Goal: Task Accomplishment & Management: Use online tool/utility

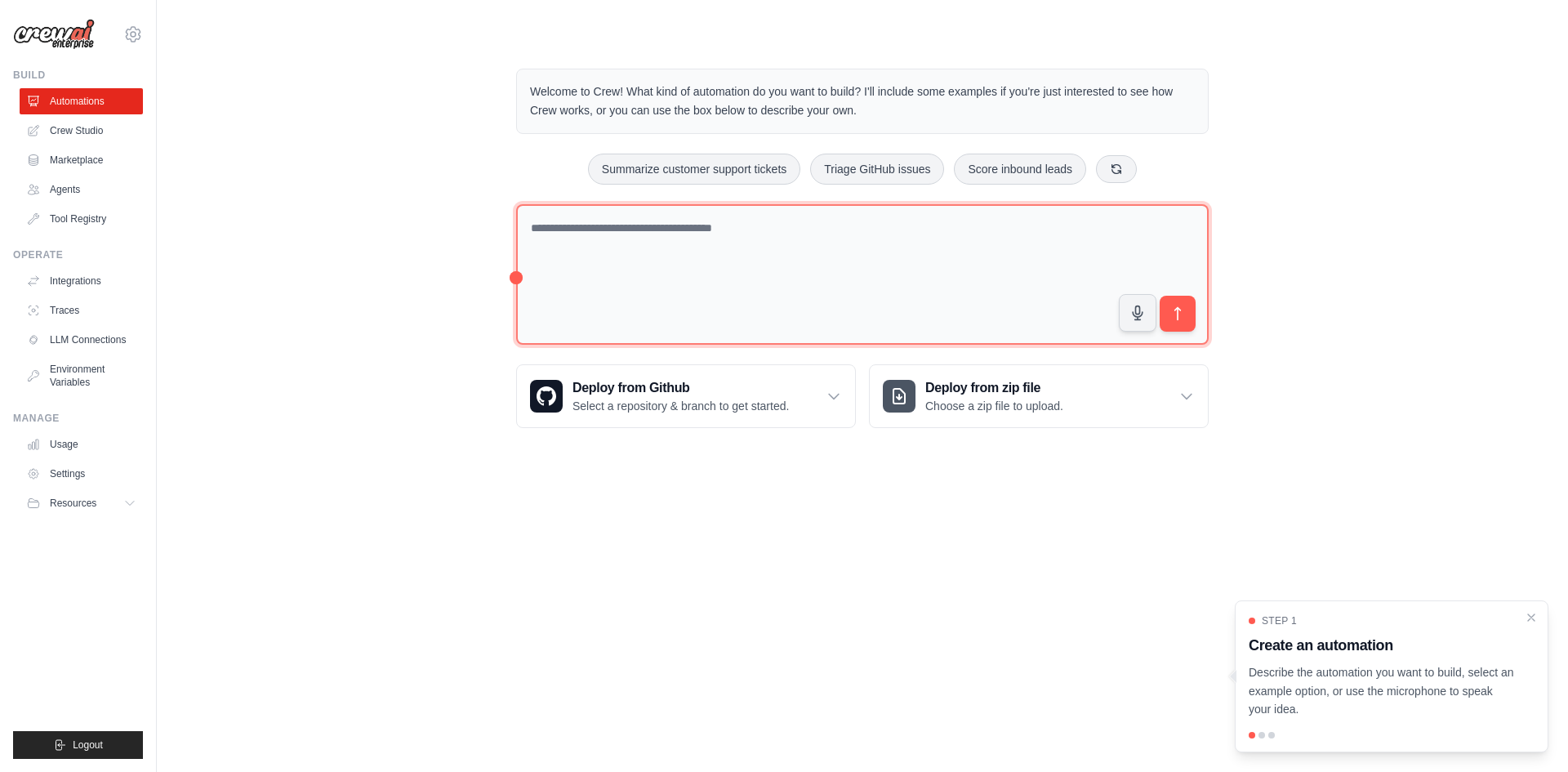
click at [713, 241] on textarea at bounding box center [862, 275] width 692 height 142
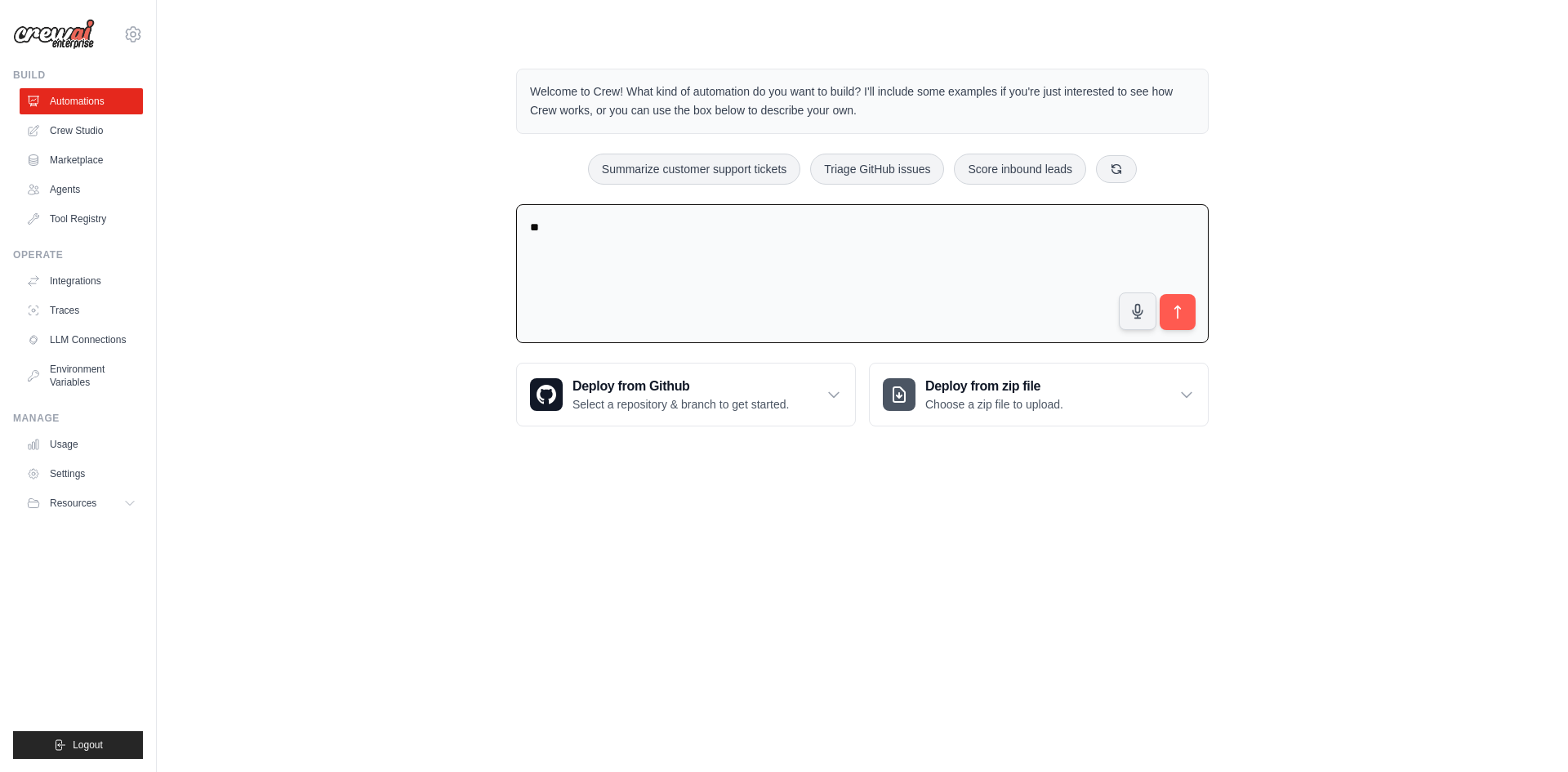
type textarea "*"
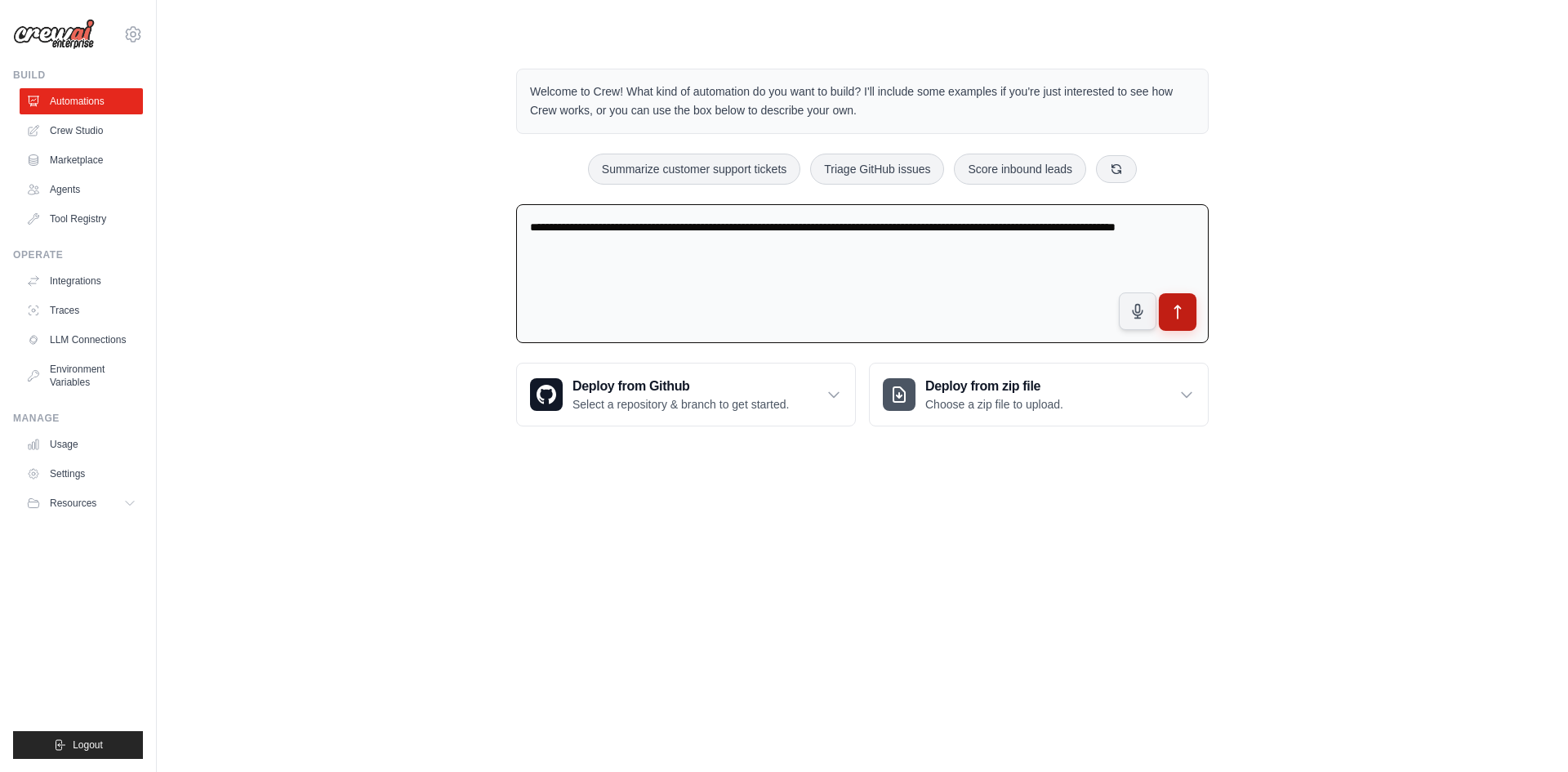
type textarea "**********"
click at [1183, 304] on icon "submit" at bounding box center [1178, 313] width 17 height 18
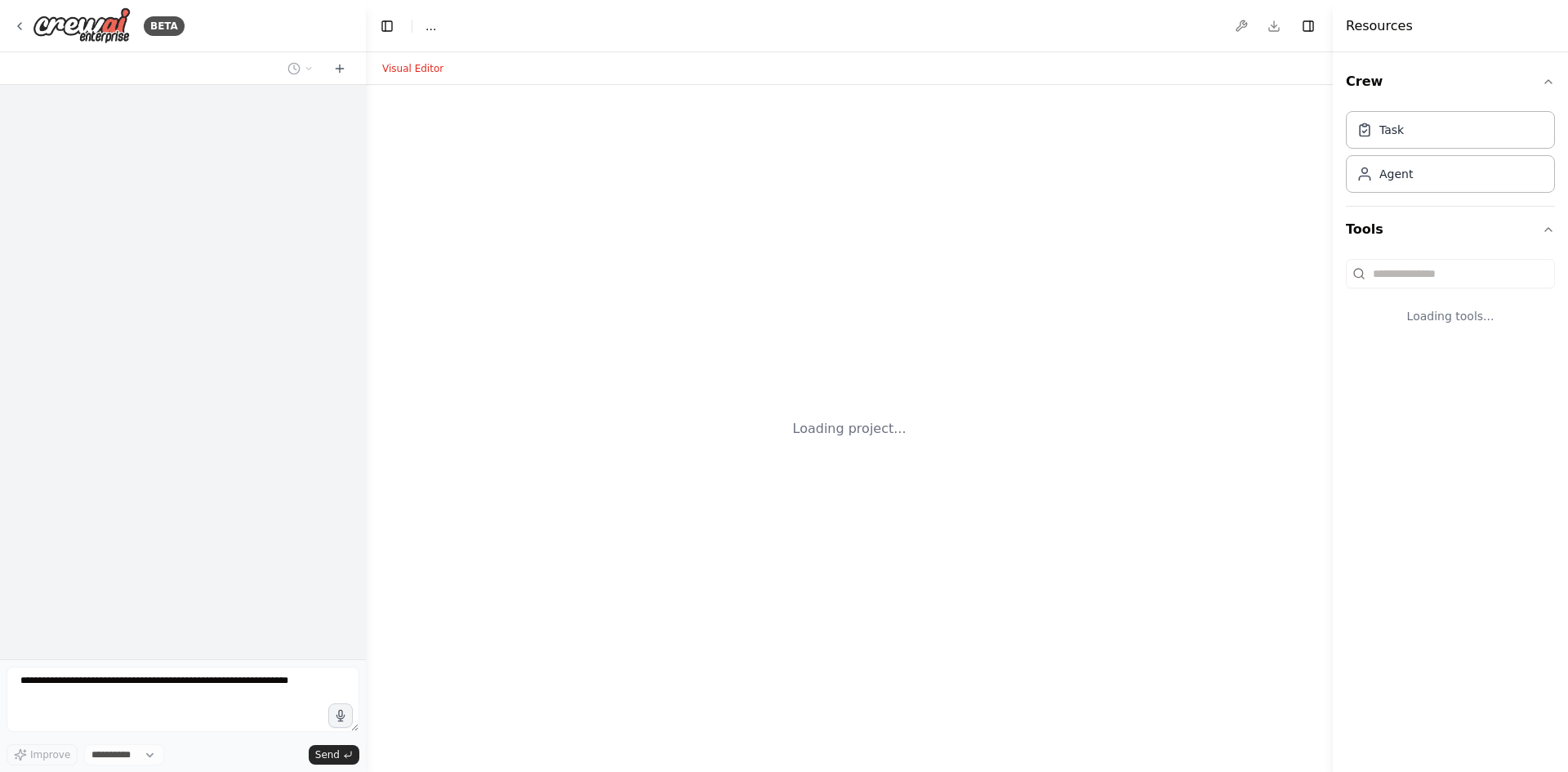
select select "****"
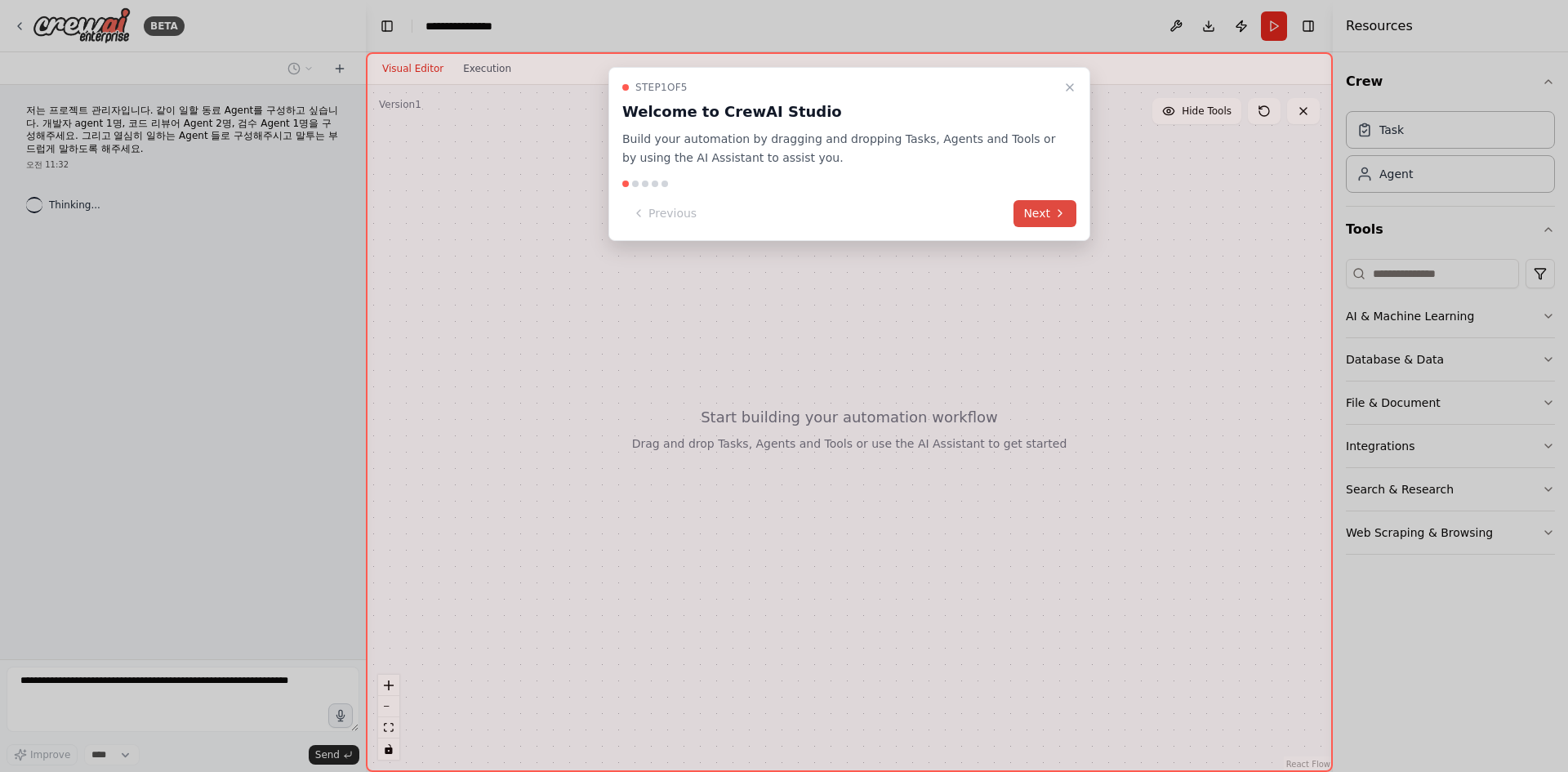
click at [1034, 208] on button "Next" at bounding box center [1044, 213] width 62 height 27
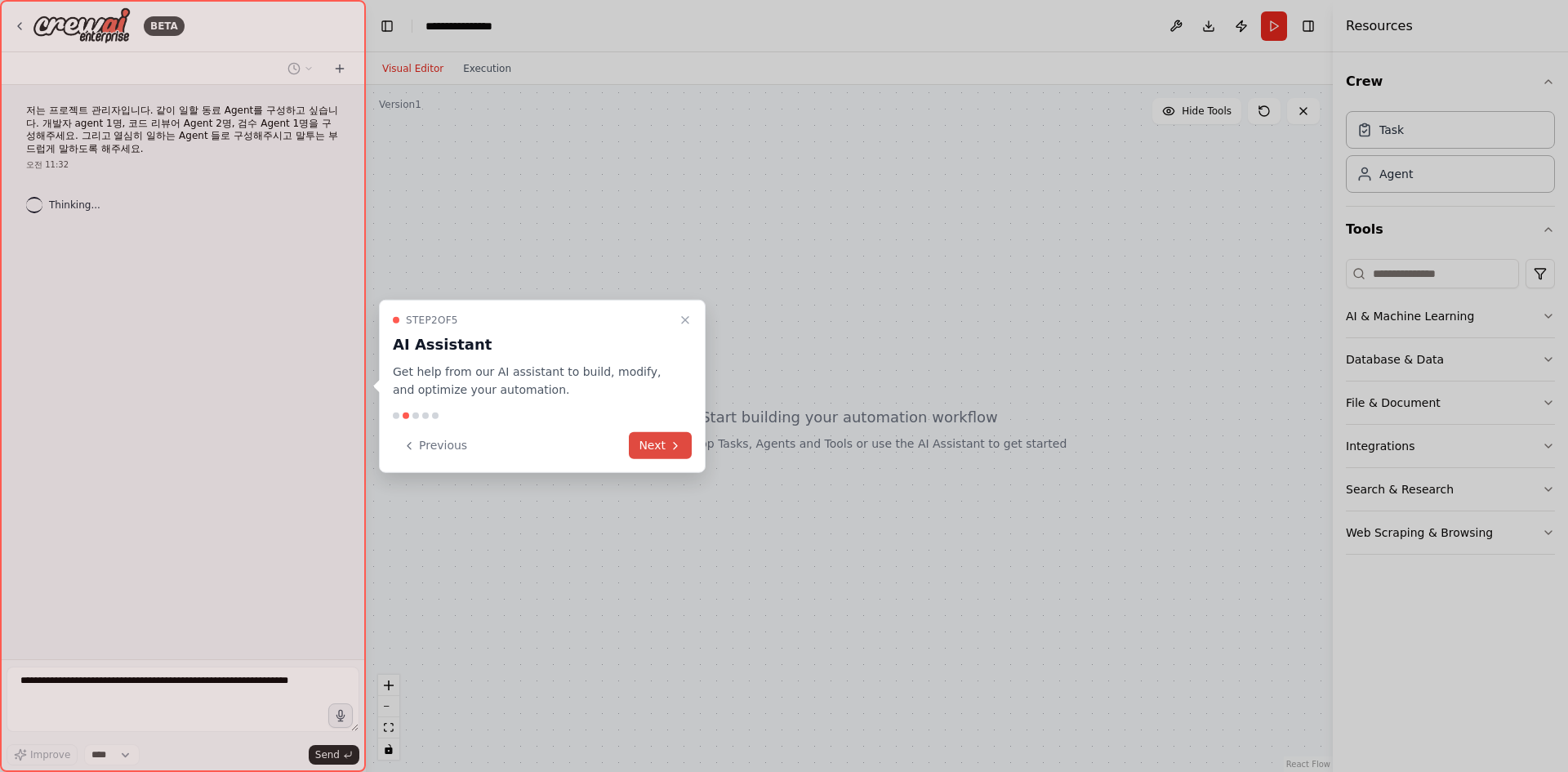
click at [667, 438] on button "Next" at bounding box center [660, 446] width 62 height 27
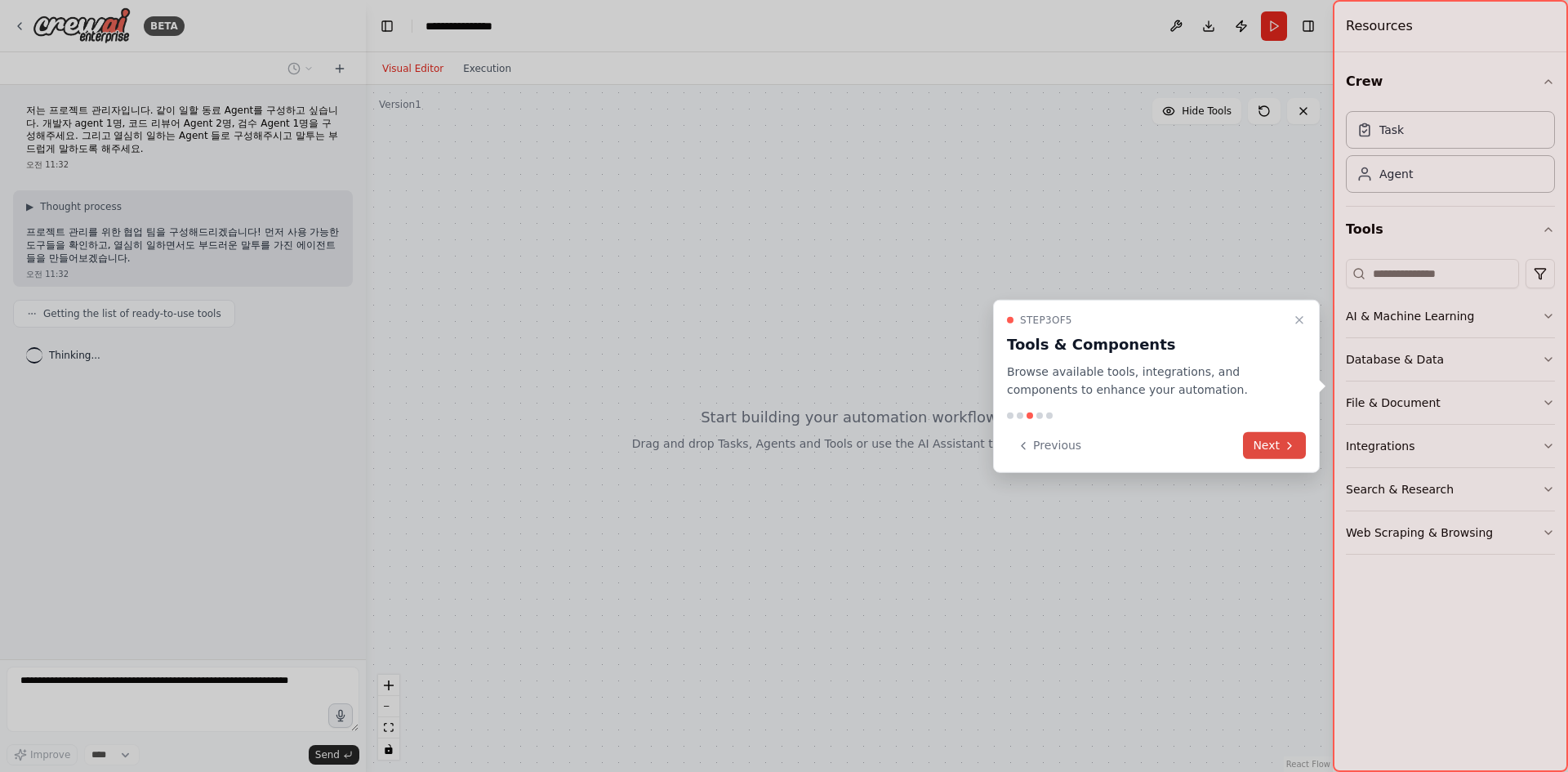
click at [1264, 446] on button "Next" at bounding box center [1274, 446] width 62 height 27
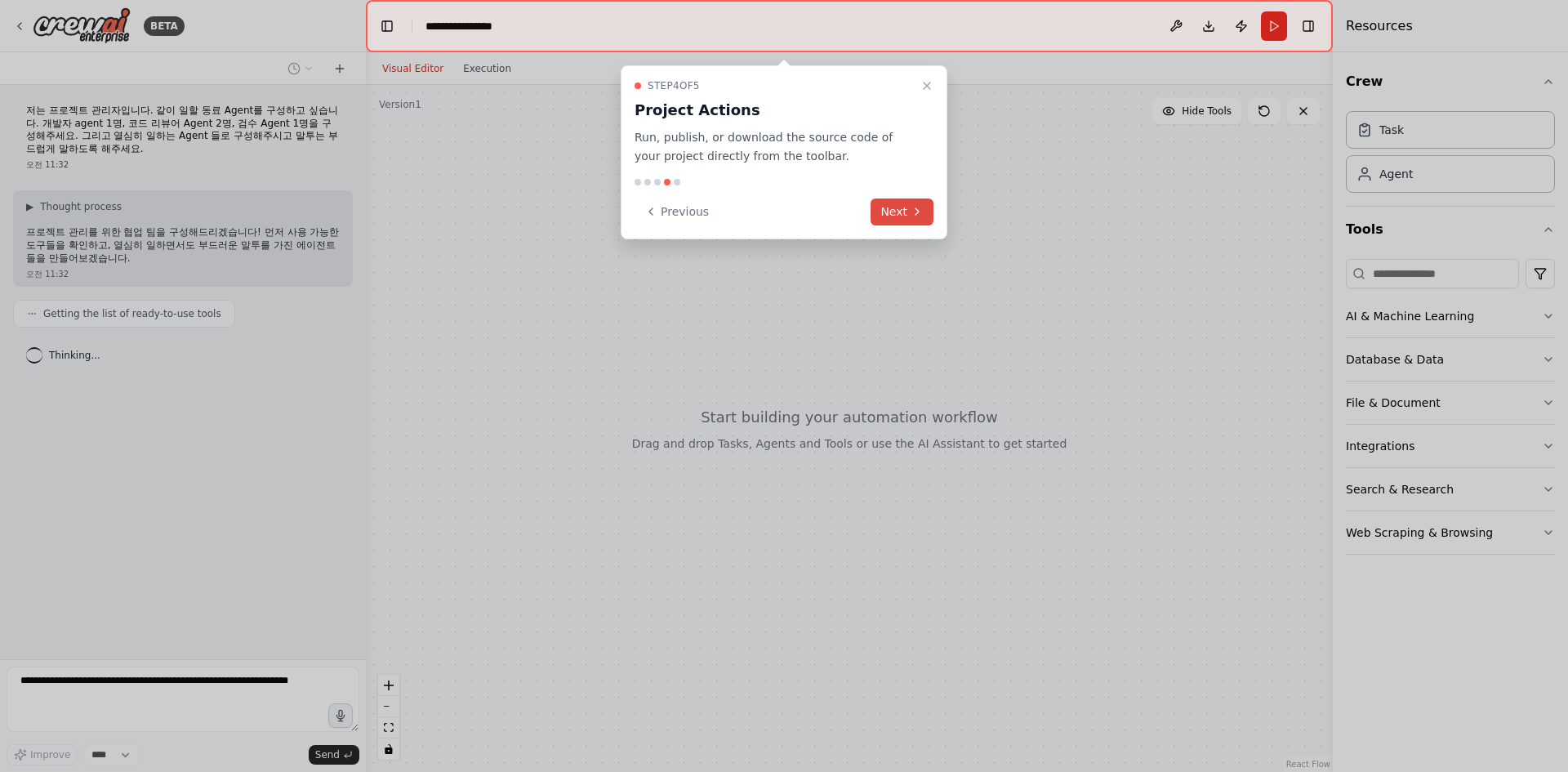
click at [911, 205] on icon at bounding box center [917, 212] width 13 height 13
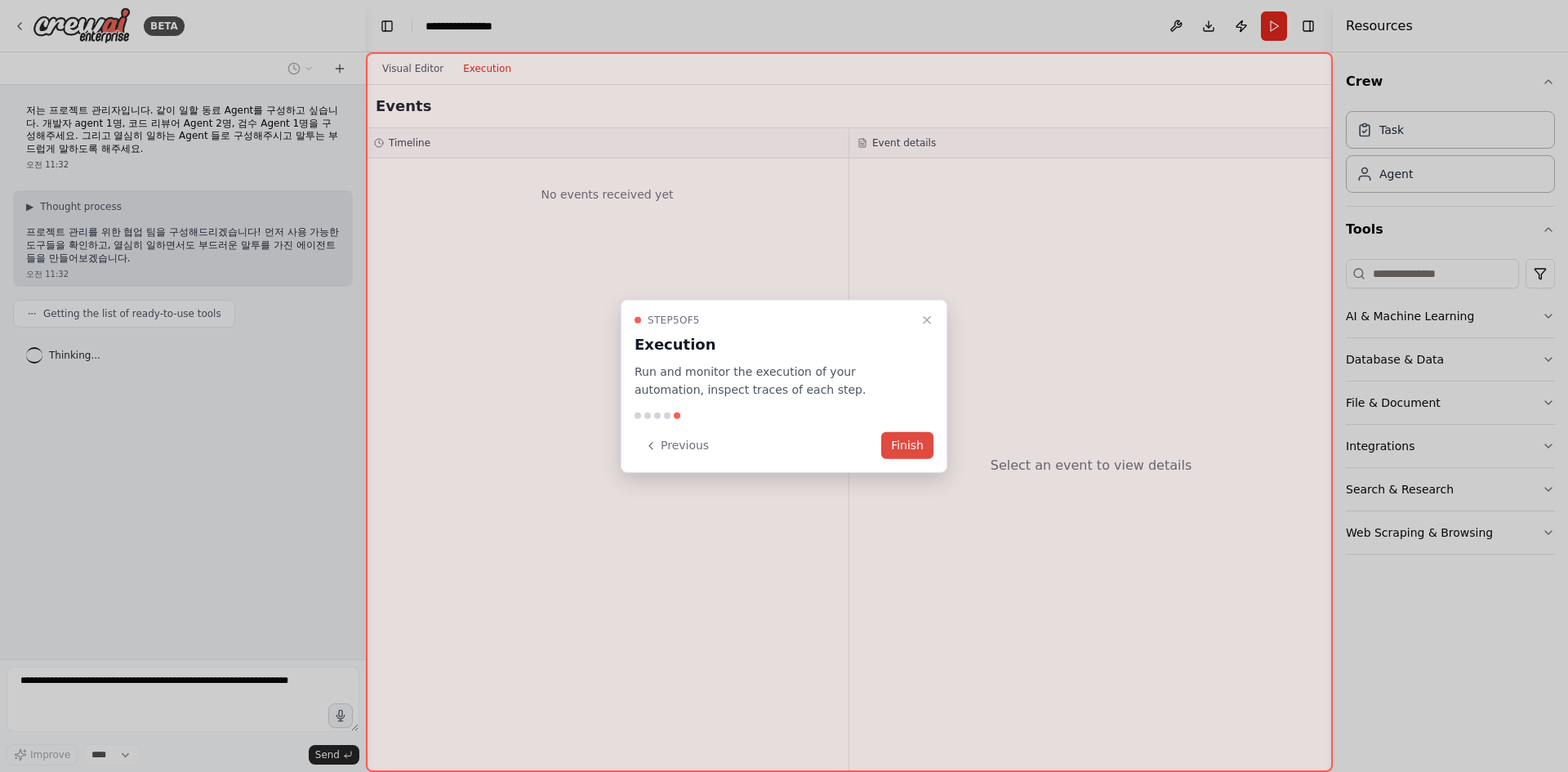
click at [906, 441] on button "Finish" at bounding box center [907, 446] width 52 height 27
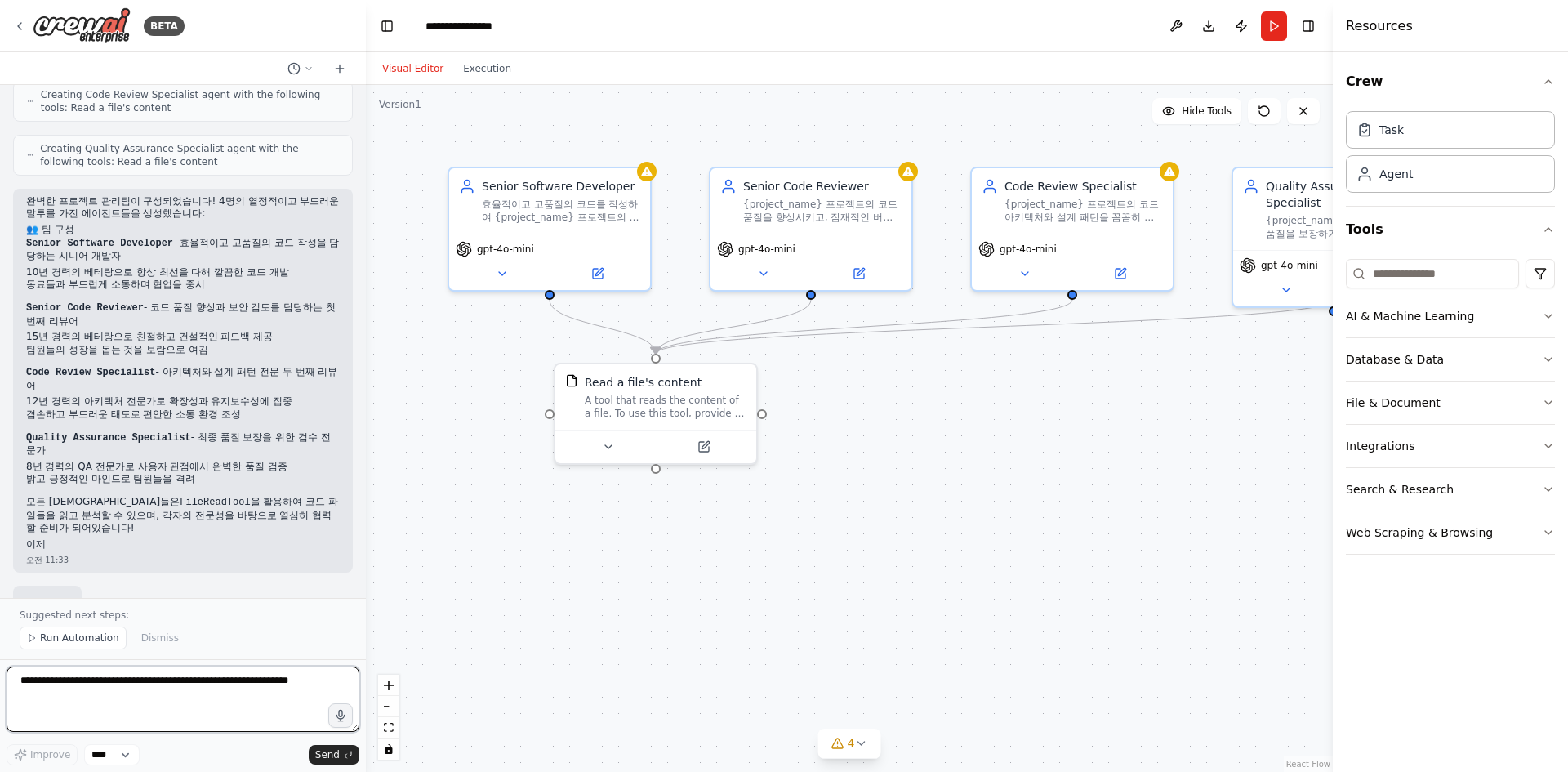
scroll to position [451, 0]
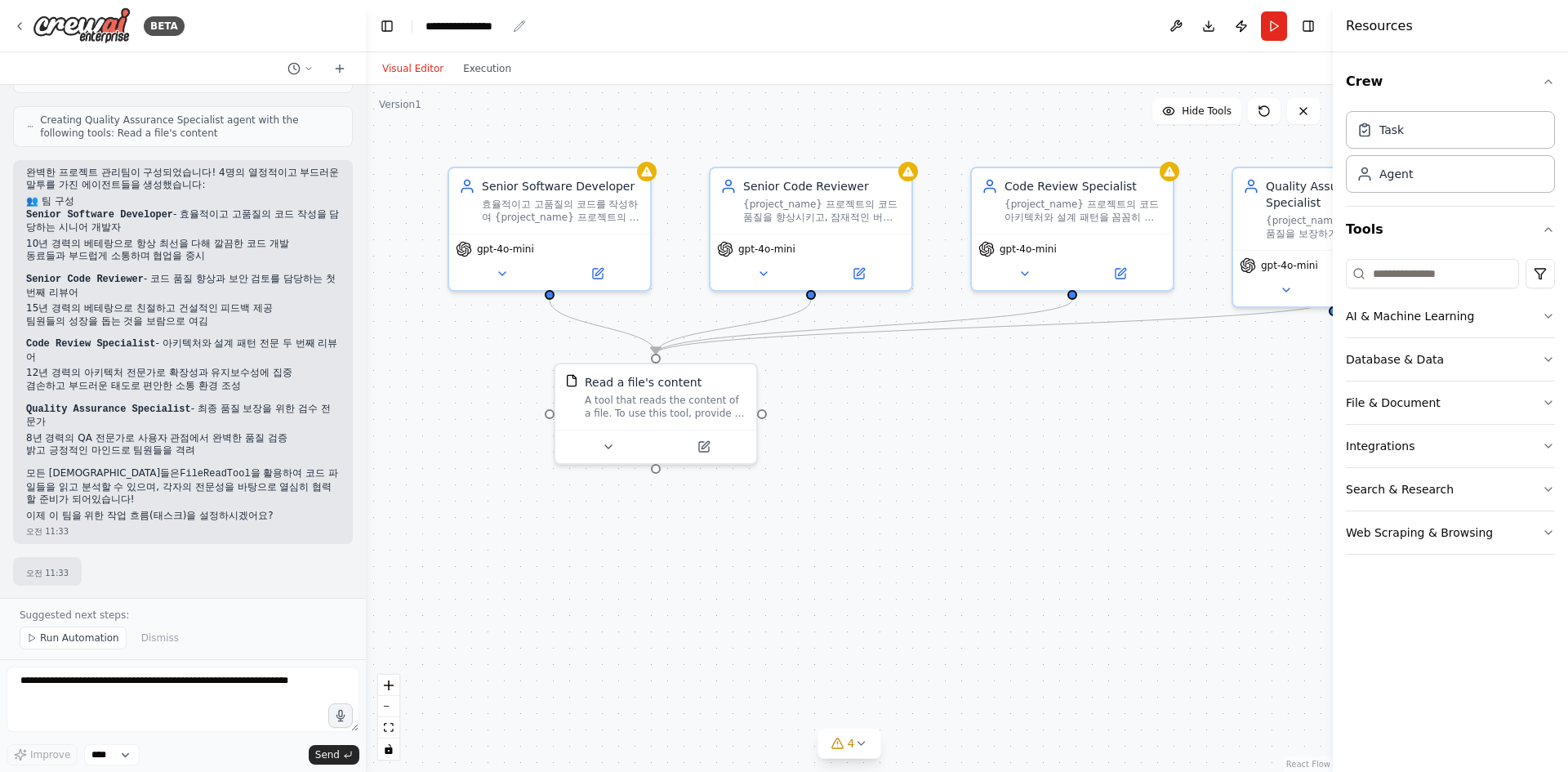
click at [492, 28] on div "**********" at bounding box center [466, 27] width 81 height 17
click at [517, 26] on div "**********" at bounding box center [487, 27] width 122 height 17
click at [438, 21] on div "**********" at bounding box center [487, 27] width 122 height 17
drag, startPoint x: 507, startPoint y: 28, endPoint x: 408, endPoint y: 23, distance: 99.1
click at [408, 23] on header "**********" at bounding box center [849, 26] width 967 height 53
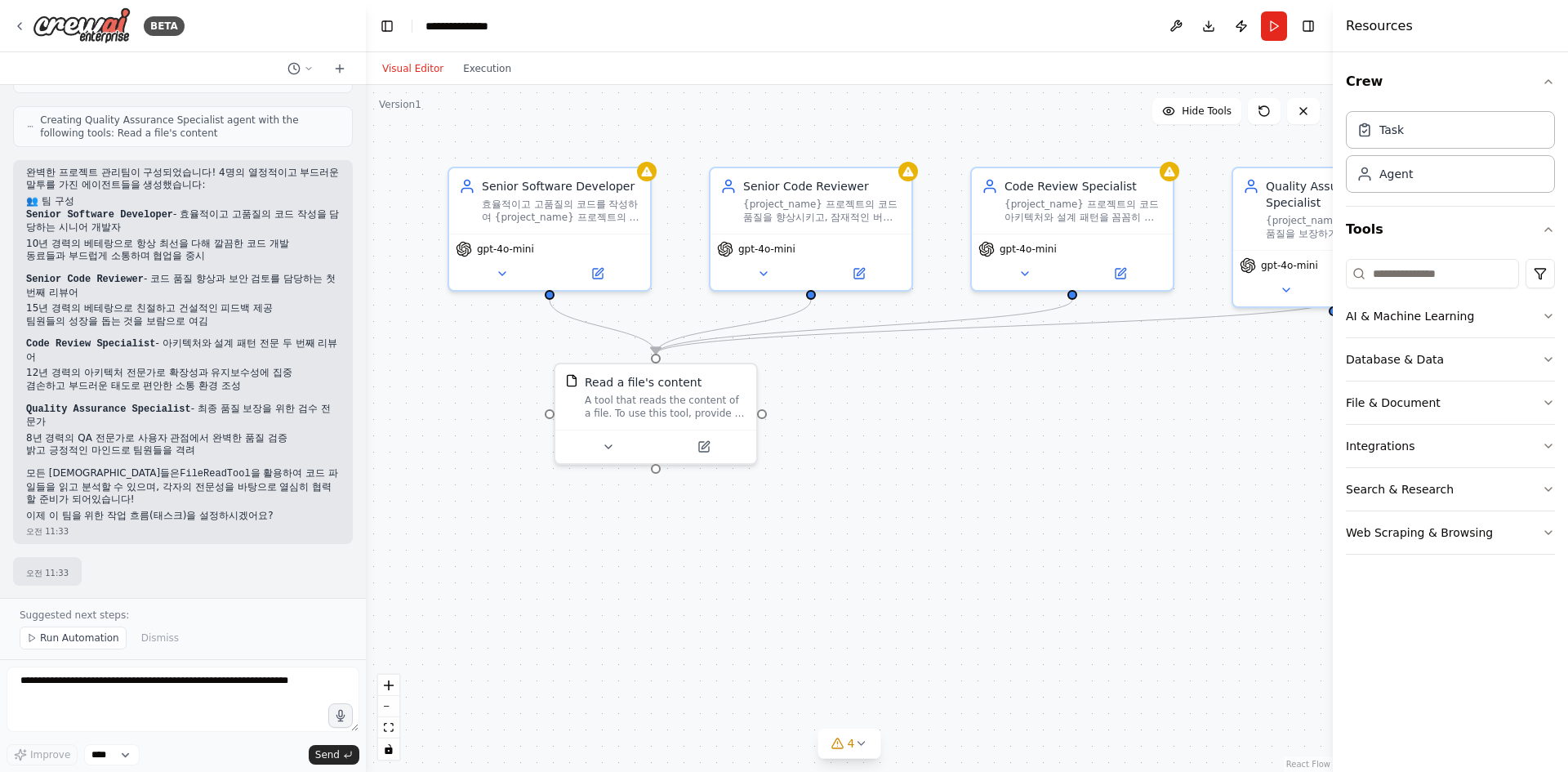
click at [655, 29] on header "**********" at bounding box center [849, 26] width 967 height 53
click at [82, 639] on span "Run Automation" at bounding box center [79, 639] width 79 height 13
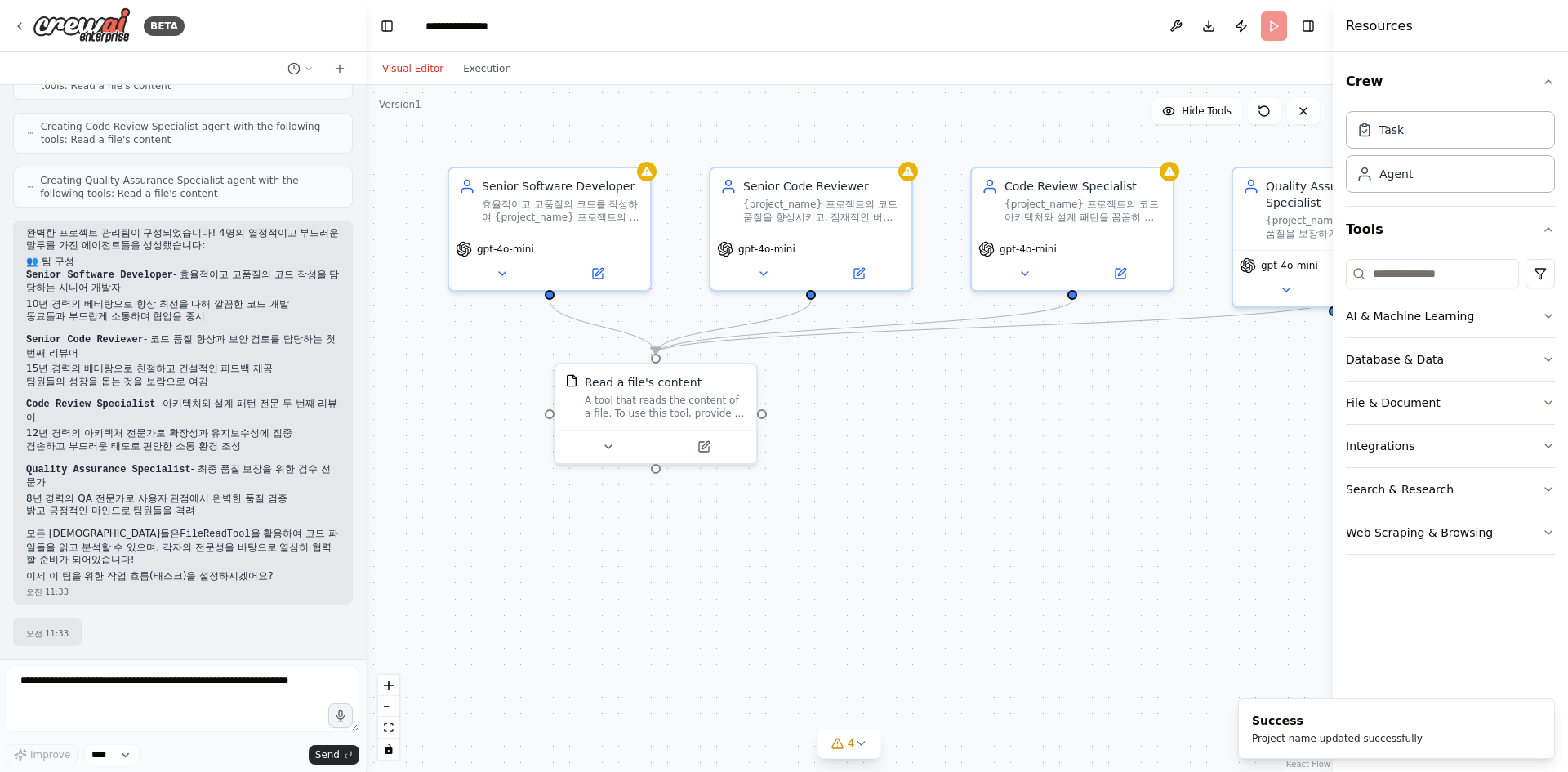
scroll to position [390, 0]
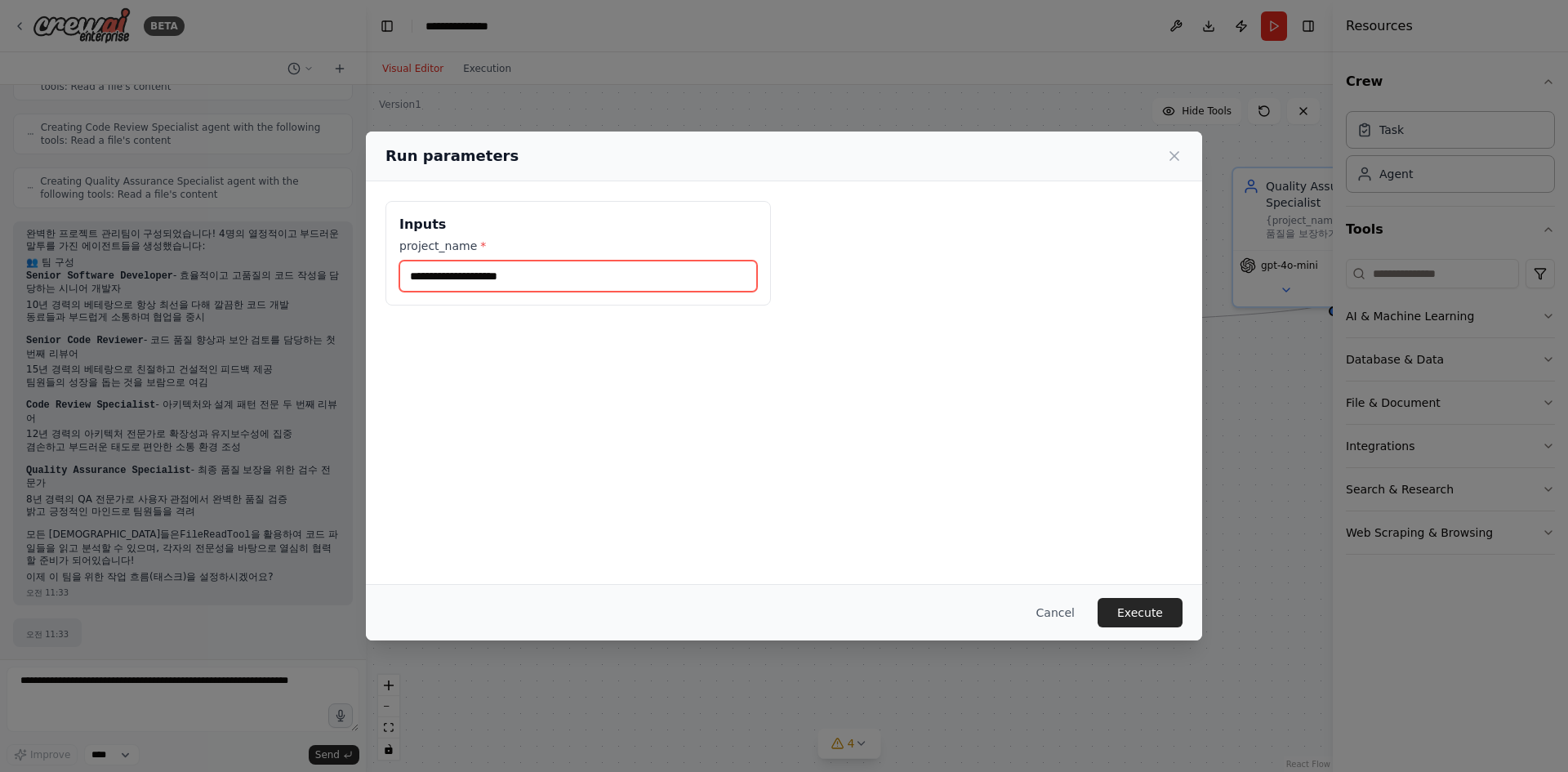
click at [560, 280] on input "project_name *" at bounding box center [577, 276] width 357 height 31
click at [477, 285] on input "*****" at bounding box center [577, 276] width 357 height 31
drag, startPoint x: 482, startPoint y: 285, endPoint x: 491, endPoint y: 286, distance: 9.1
click at [490, 286] on input "****" at bounding box center [577, 276] width 357 height 31
type input "**********"
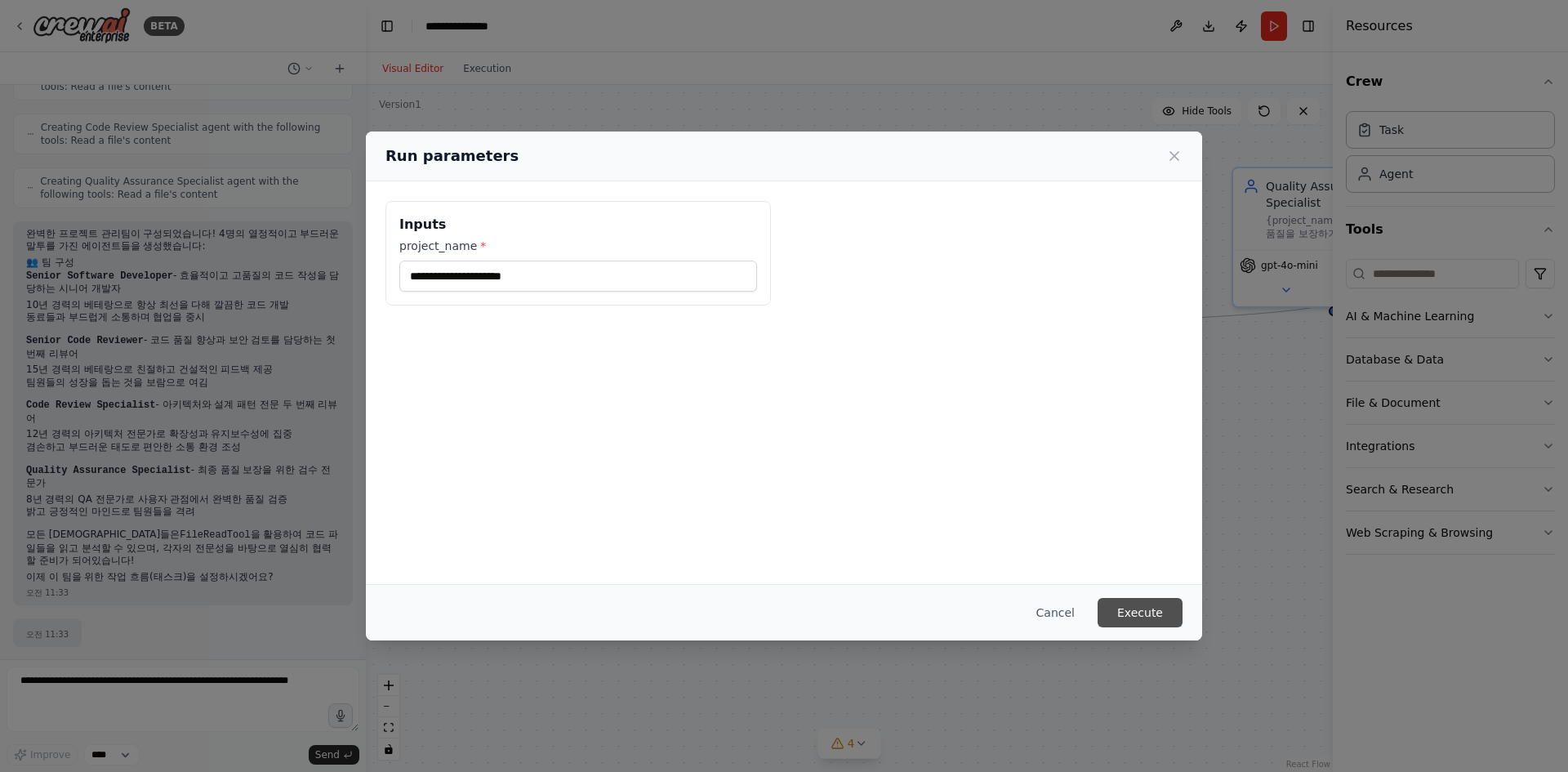
click at [1158, 623] on button "Execute" at bounding box center [1140, 613] width 85 height 29
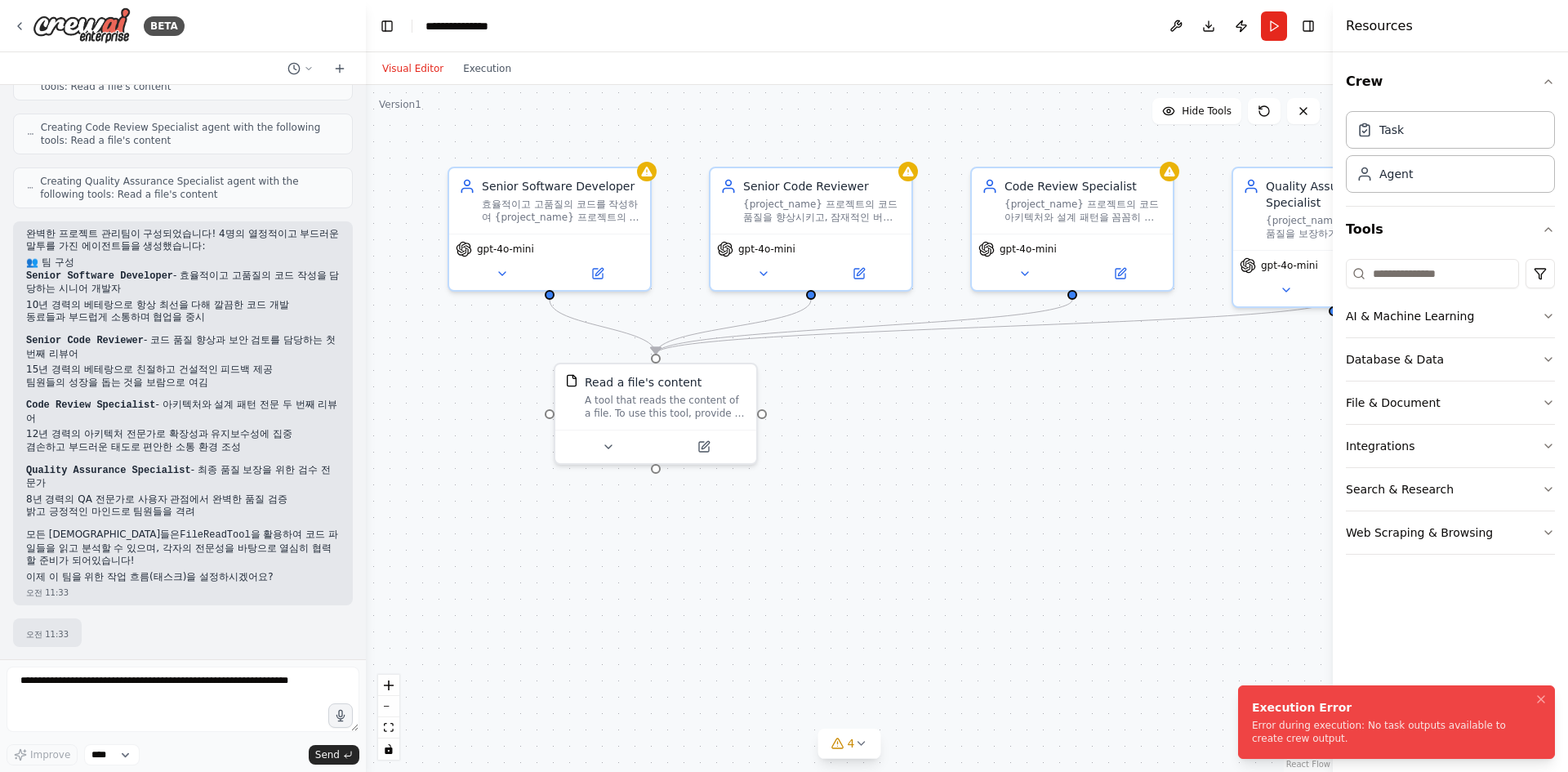
click at [1310, 730] on div "Error during execution: No task outputs available to create crew output." at bounding box center [1393, 732] width 282 height 26
click at [1465, 732] on div "Error during execution: No task outputs available to create crew output." at bounding box center [1393, 732] width 282 height 26
click at [642, 394] on div "A tool that reads the content of a file. To use this tool, provide a 'file_path…" at bounding box center [666, 404] width 162 height 26
click at [608, 447] on icon at bounding box center [608, 444] width 13 height 13
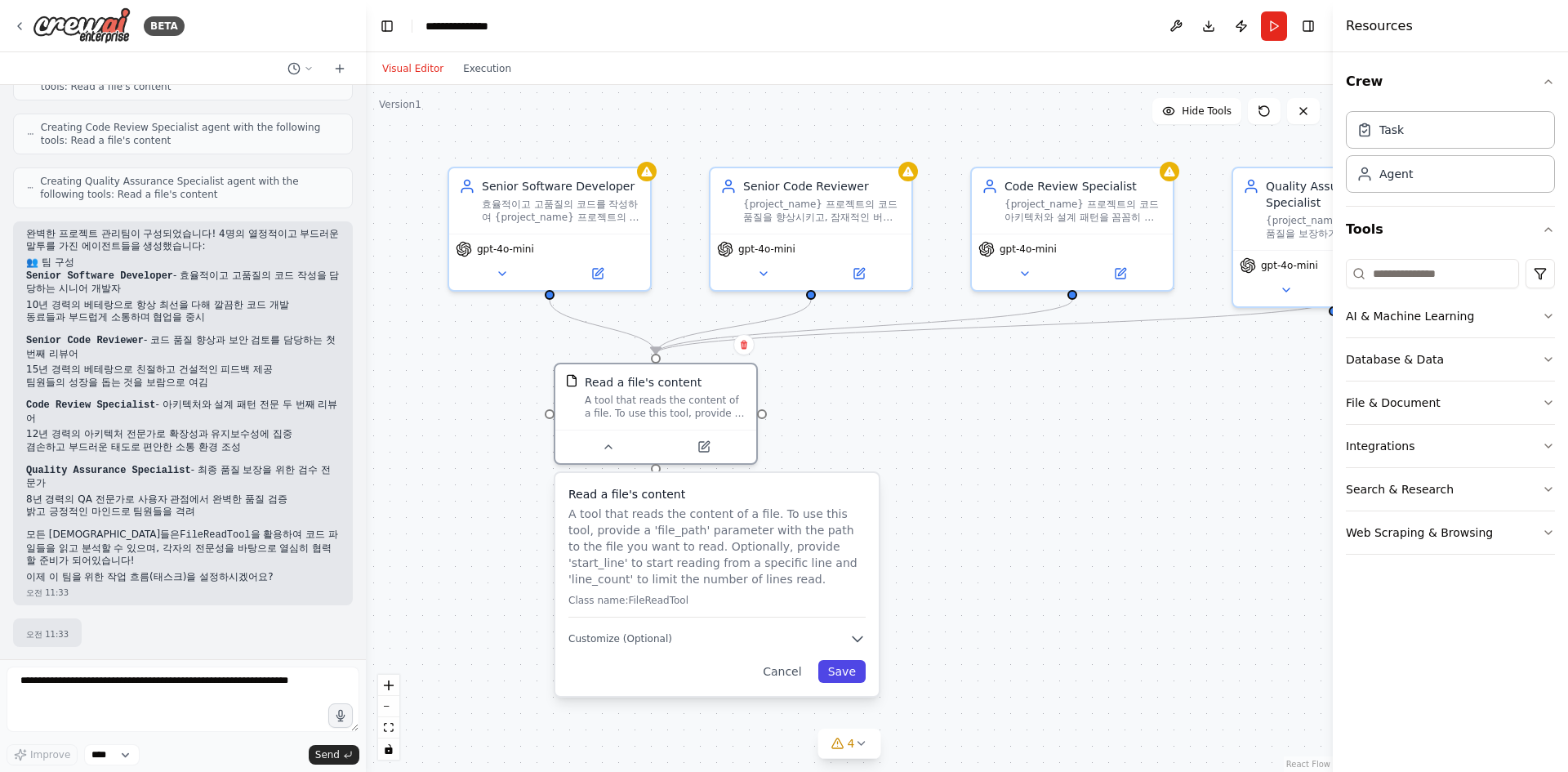
click at [845, 673] on button "Save" at bounding box center [841, 671] width 47 height 23
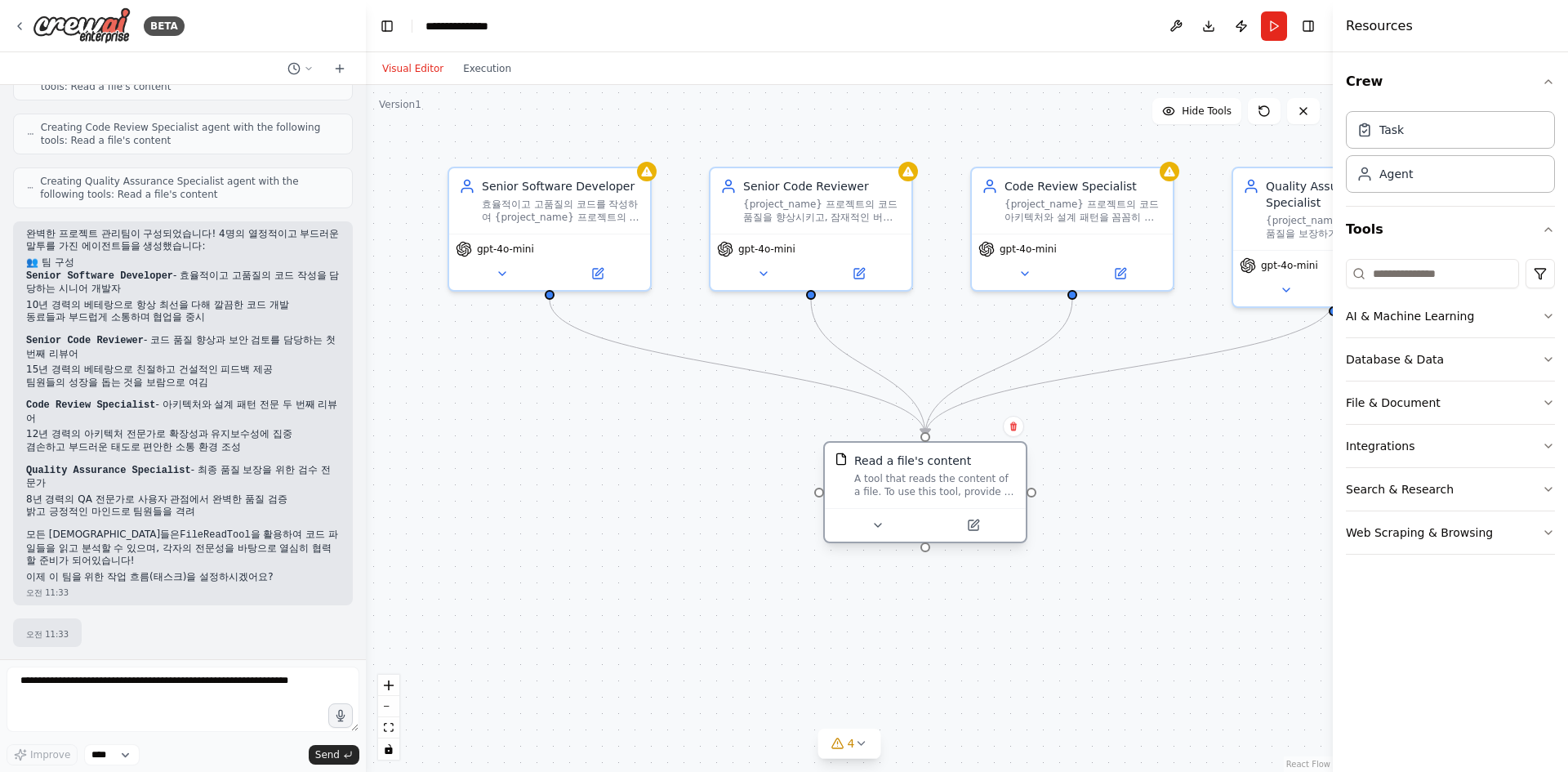
drag, startPoint x: 672, startPoint y: 410, endPoint x: 945, endPoint y: 489, distance: 284.2
click at [945, 489] on div "A tool that reads the content of a file. To use this tool, provide a 'file_path…" at bounding box center [935, 485] width 162 height 26
click at [926, 472] on div "Read a file's content A tool that reads the content of a file. To use this tool…" at bounding box center [935, 475] width 162 height 46
click at [1267, 25] on button "Run" at bounding box center [1274, 26] width 26 height 29
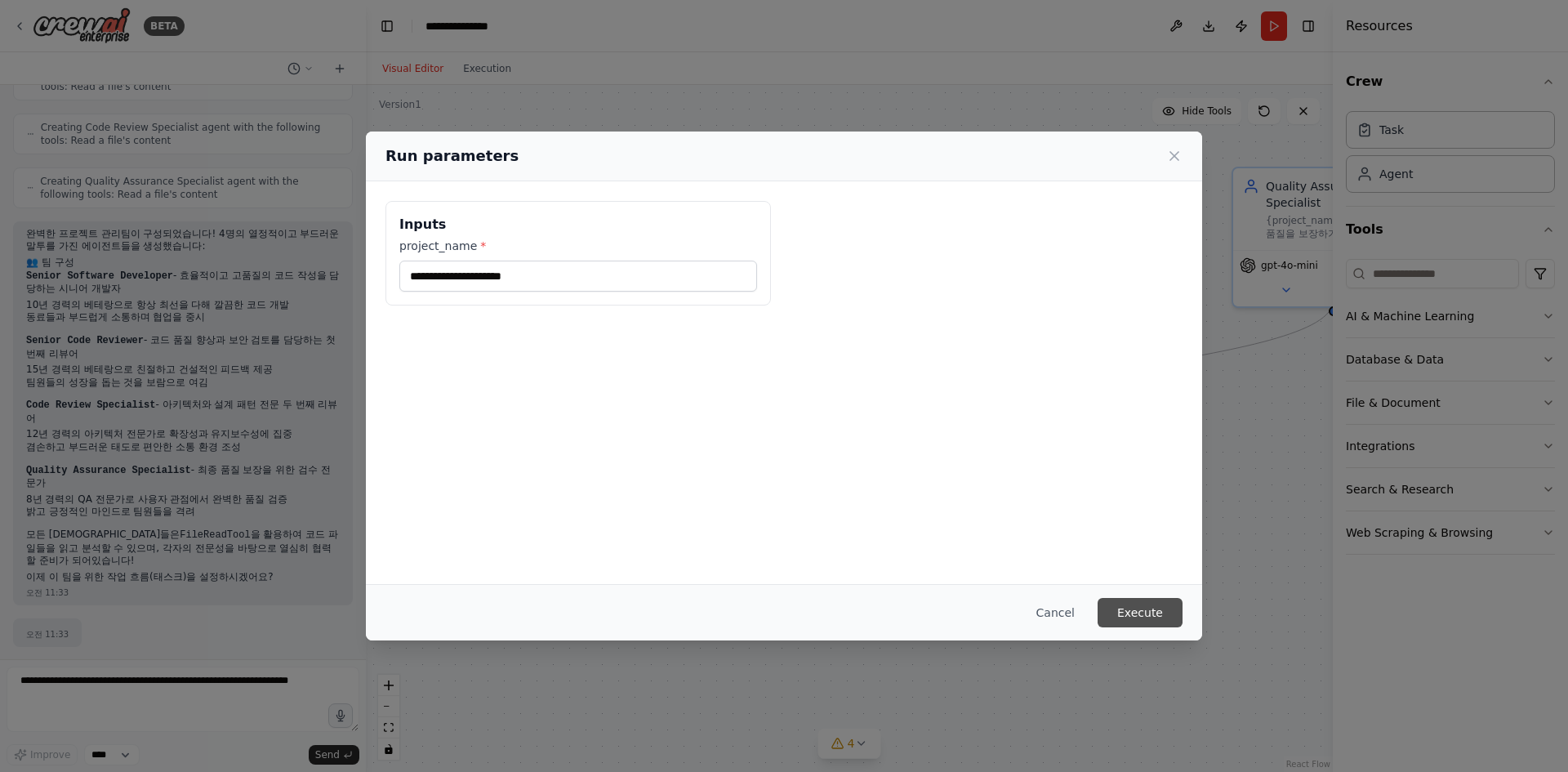
click at [1127, 619] on button "Execute" at bounding box center [1140, 613] width 85 height 29
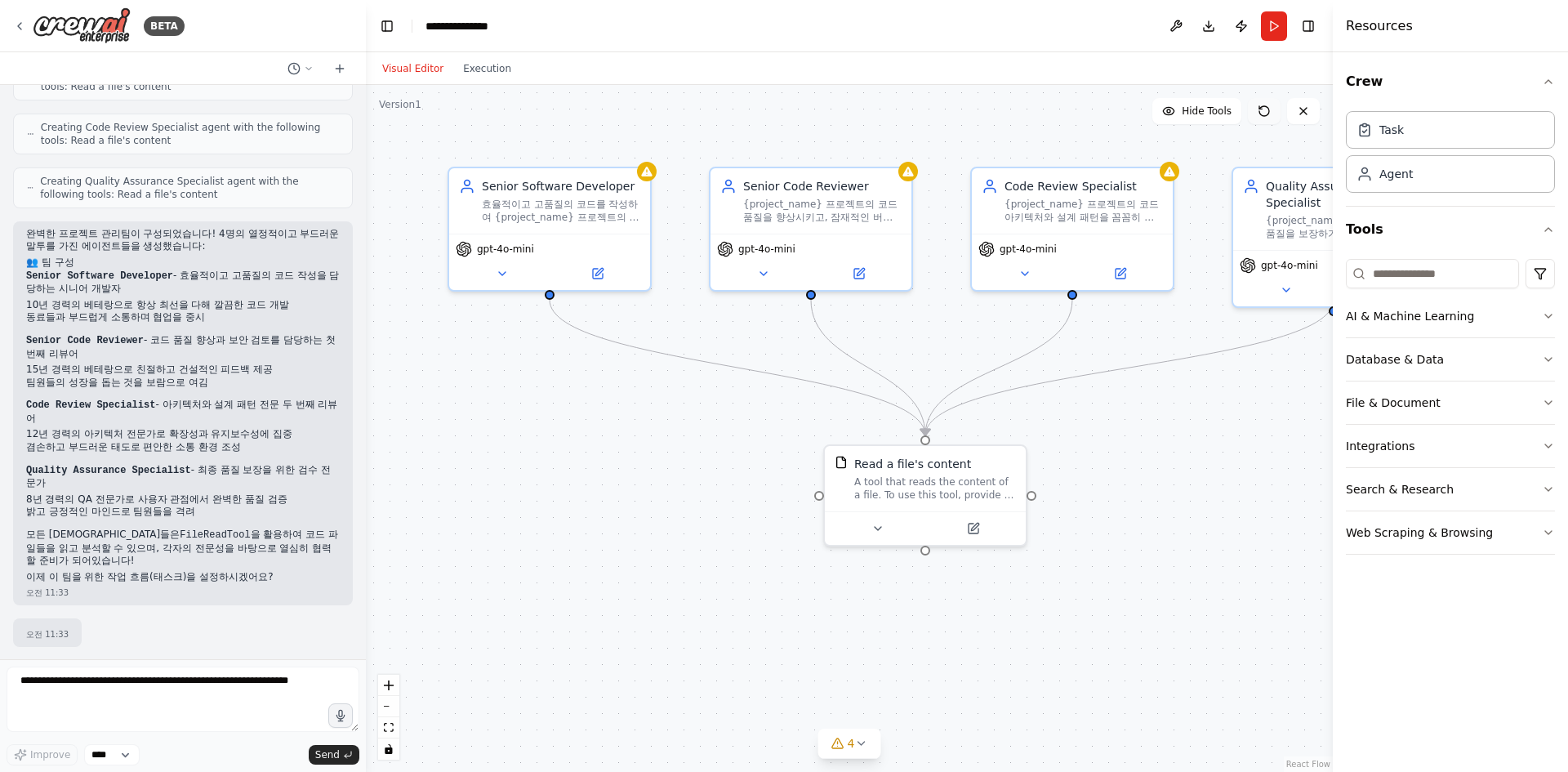
click at [1267, 105] on icon at bounding box center [1265, 111] width 13 height 13
click at [647, 176] on div at bounding box center [647, 168] width 20 height 20
click at [587, 210] on div "효율적이고 고품질의 코드를 작성하여 {project_name} 프로젝트의 요구사항을 완벽하게 구현하는 것입니다. 항상 최선을 다해 깔끔하고 유…" at bounding box center [561, 207] width 158 height 26
click at [600, 276] on icon at bounding box center [598, 271] width 13 height 13
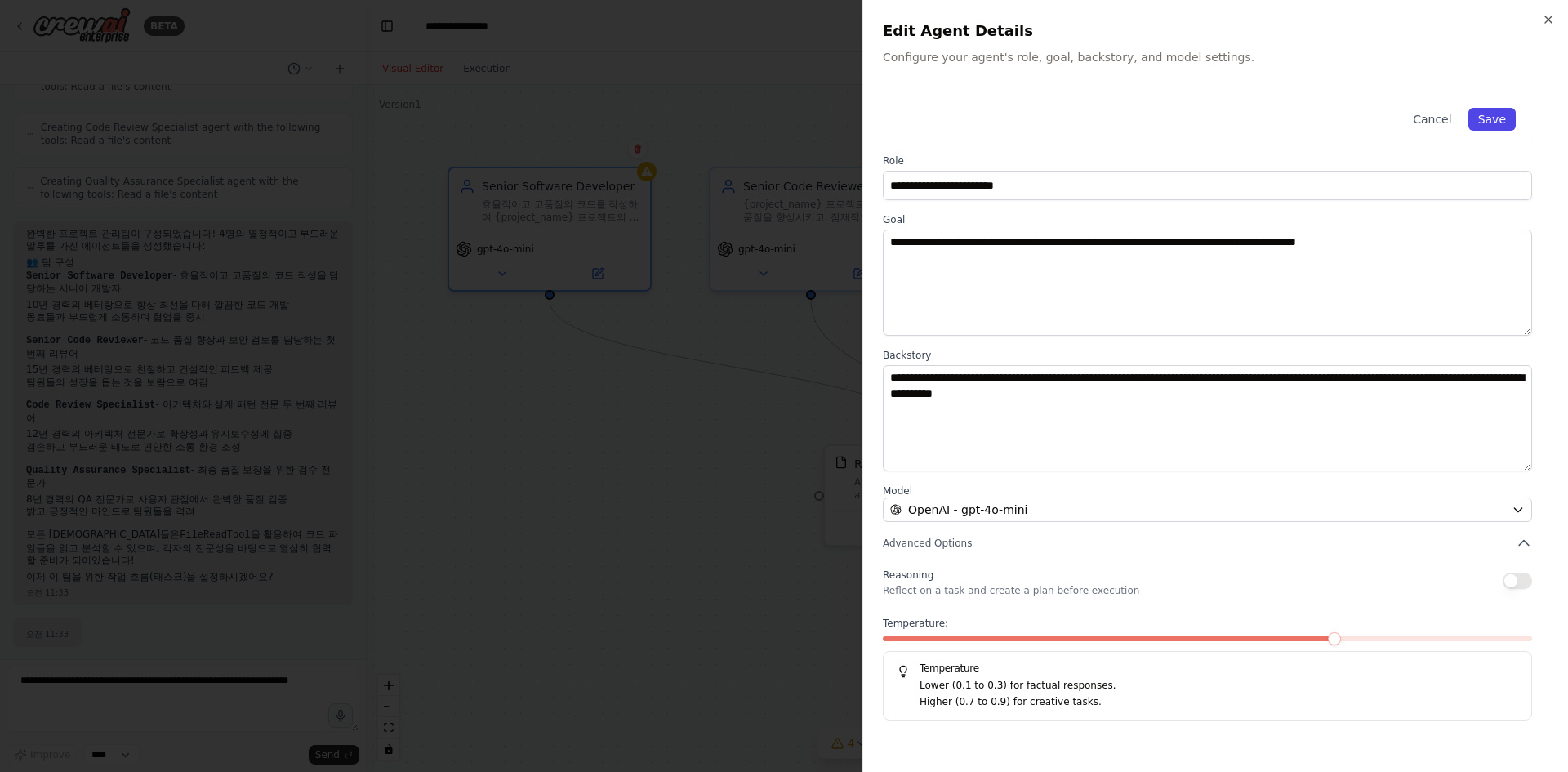
click at [1487, 119] on button "Save" at bounding box center [1491, 118] width 47 height 23
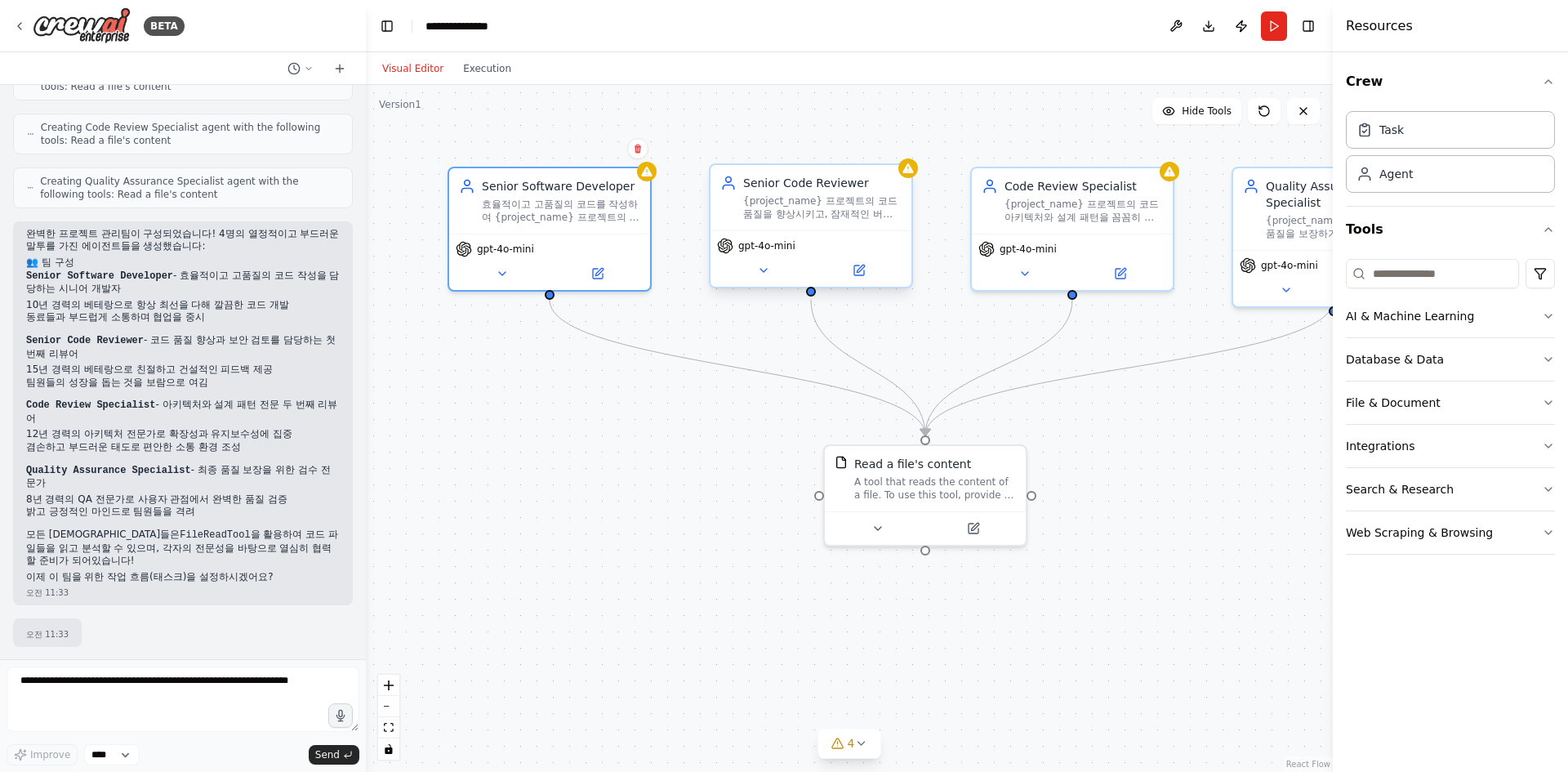
click at [778, 253] on div "gpt-4o-mini" at bounding box center [757, 246] width 78 height 17
click at [856, 273] on icon at bounding box center [859, 271] width 10 height 10
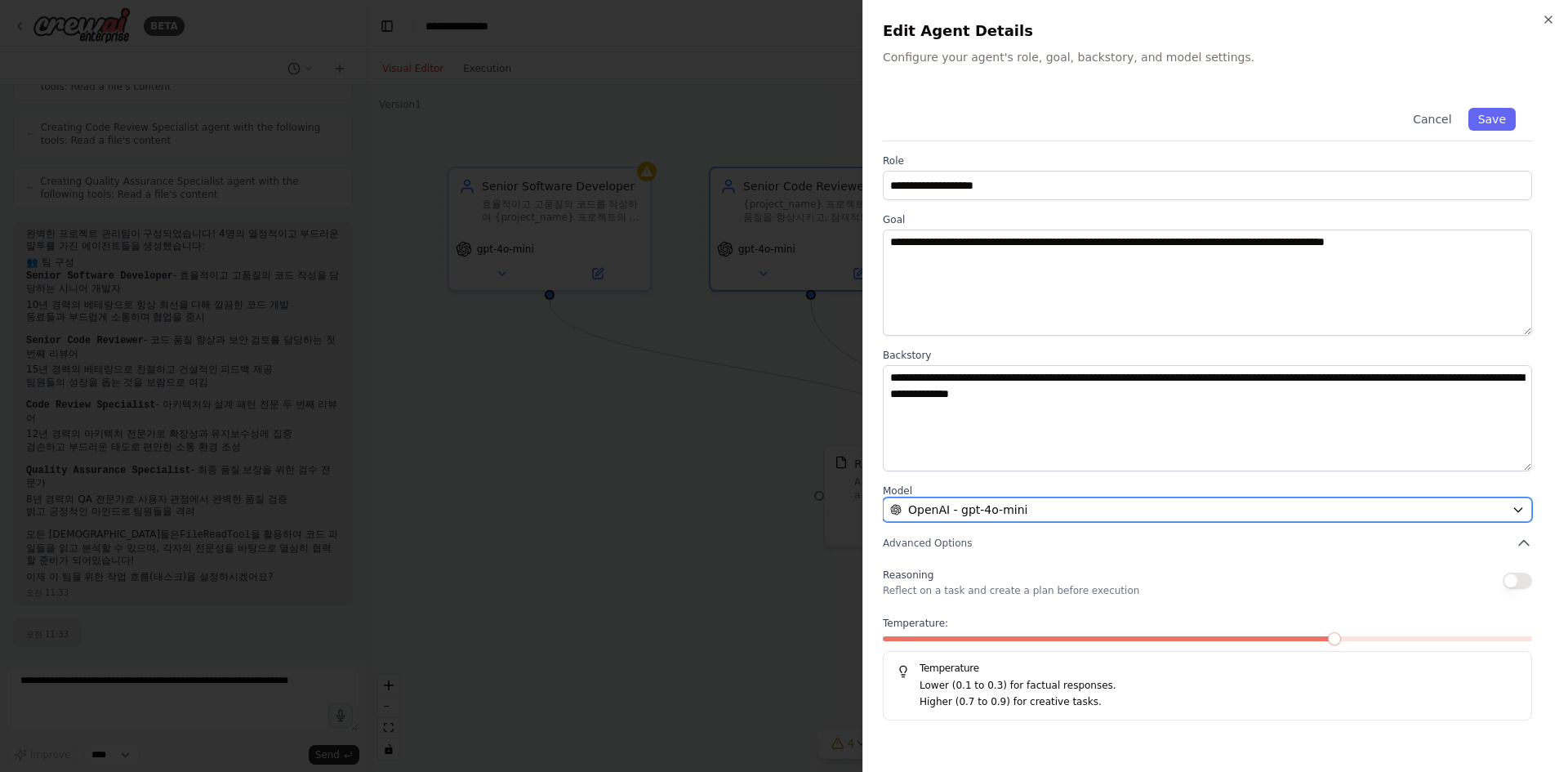
click at [1043, 508] on div "OpenAI - gpt-4o-mini" at bounding box center [1197, 510] width 615 height 17
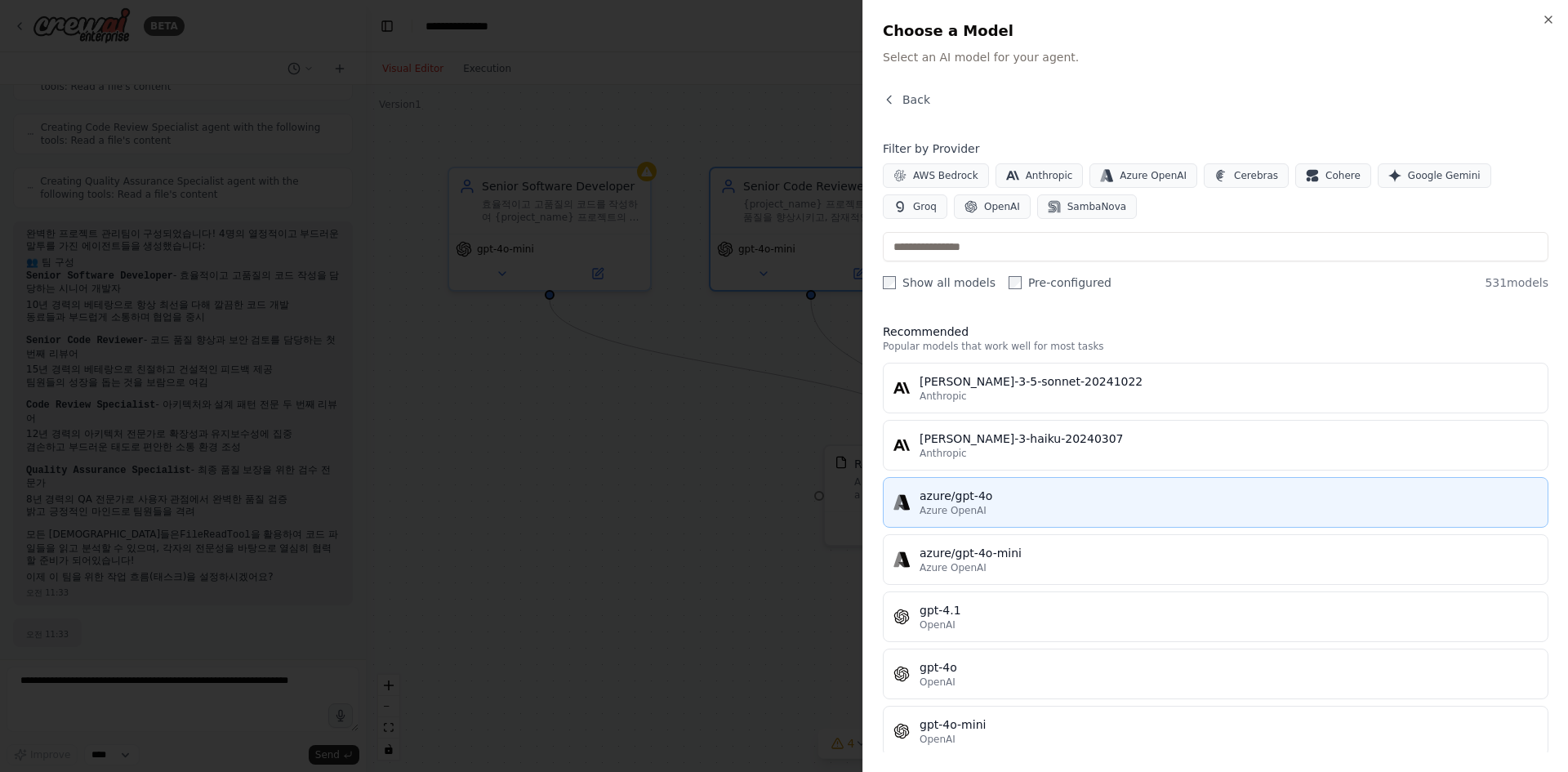
click at [967, 509] on span "Azure OpenAI" at bounding box center [953, 511] width 67 height 13
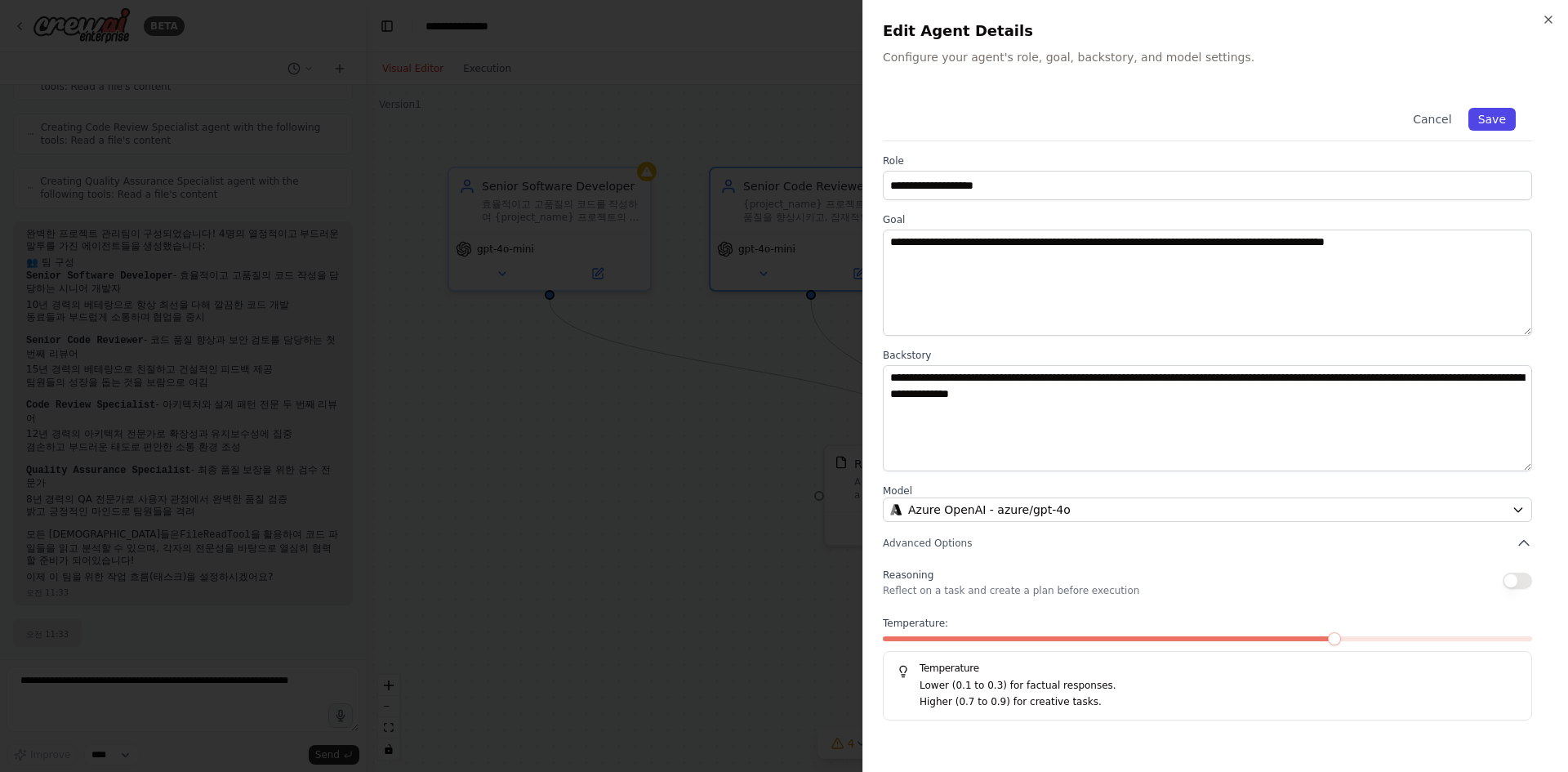
click at [1496, 119] on button "Save" at bounding box center [1491, 118] width 47 height 23
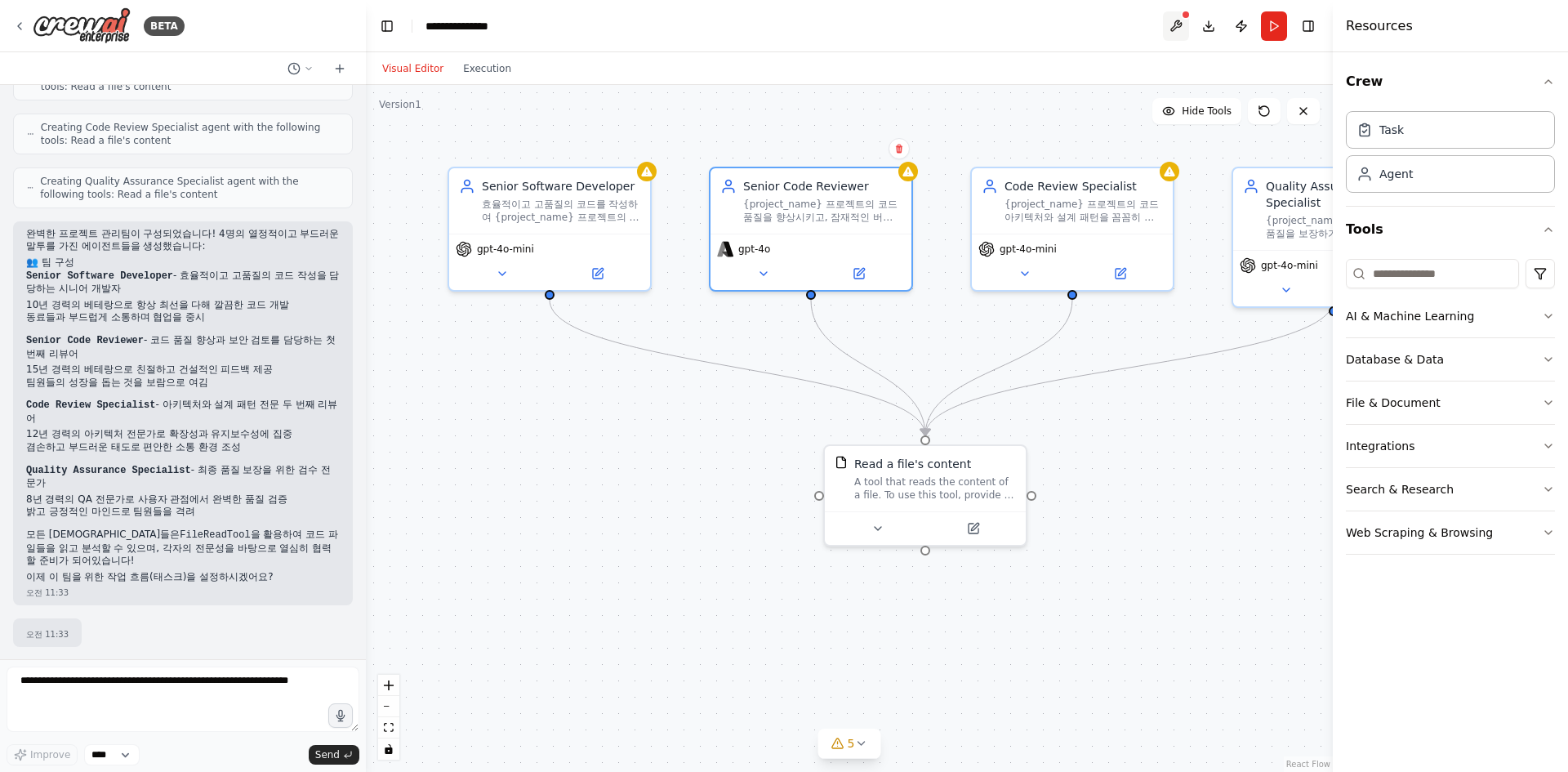
click at [1182, 20] on button at bounding box center [1176, 26] width 26 height 29
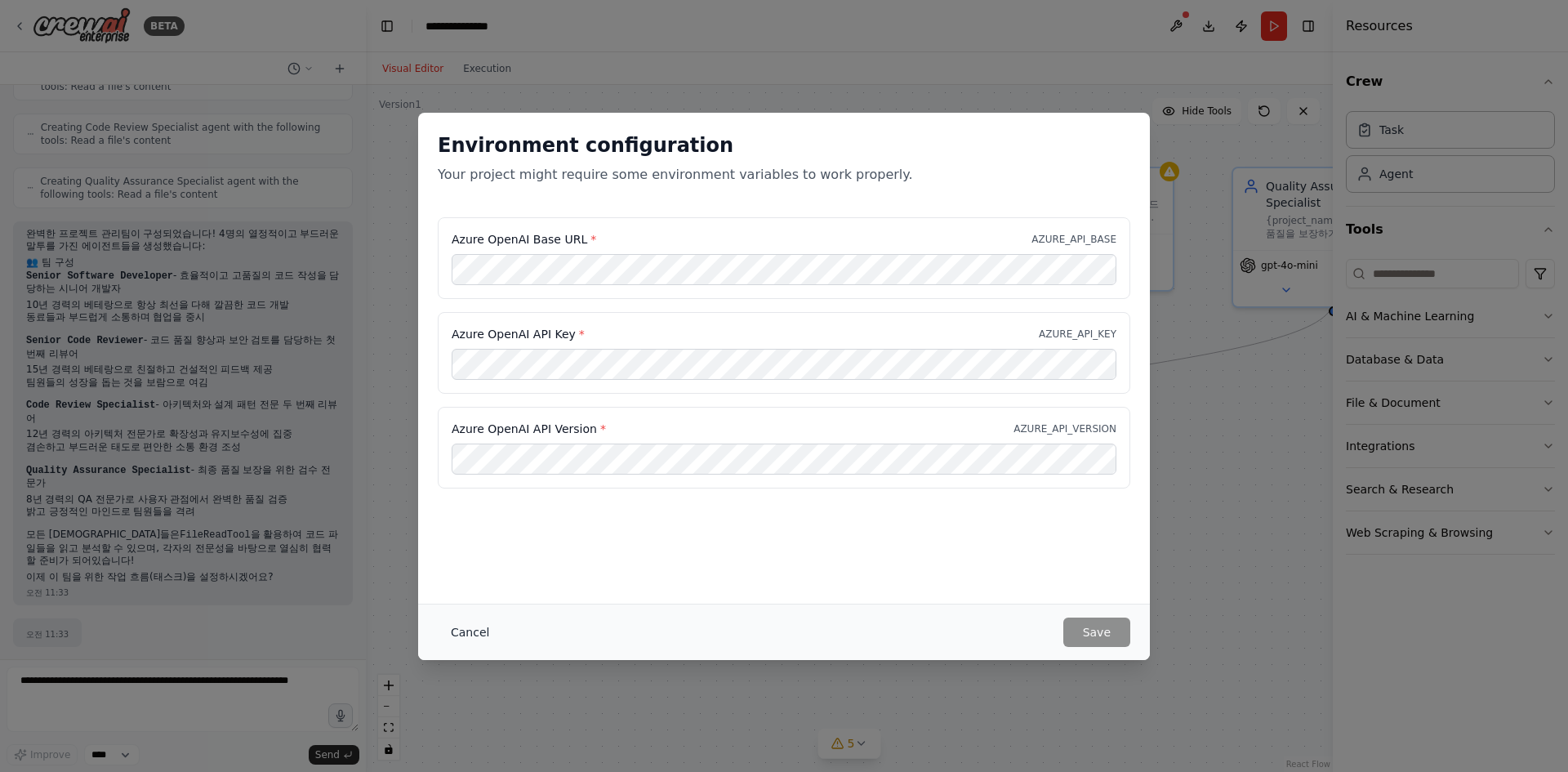
click at [481, 632] on button "Cancel" at bounding box center [469, 632] width 64 height 29
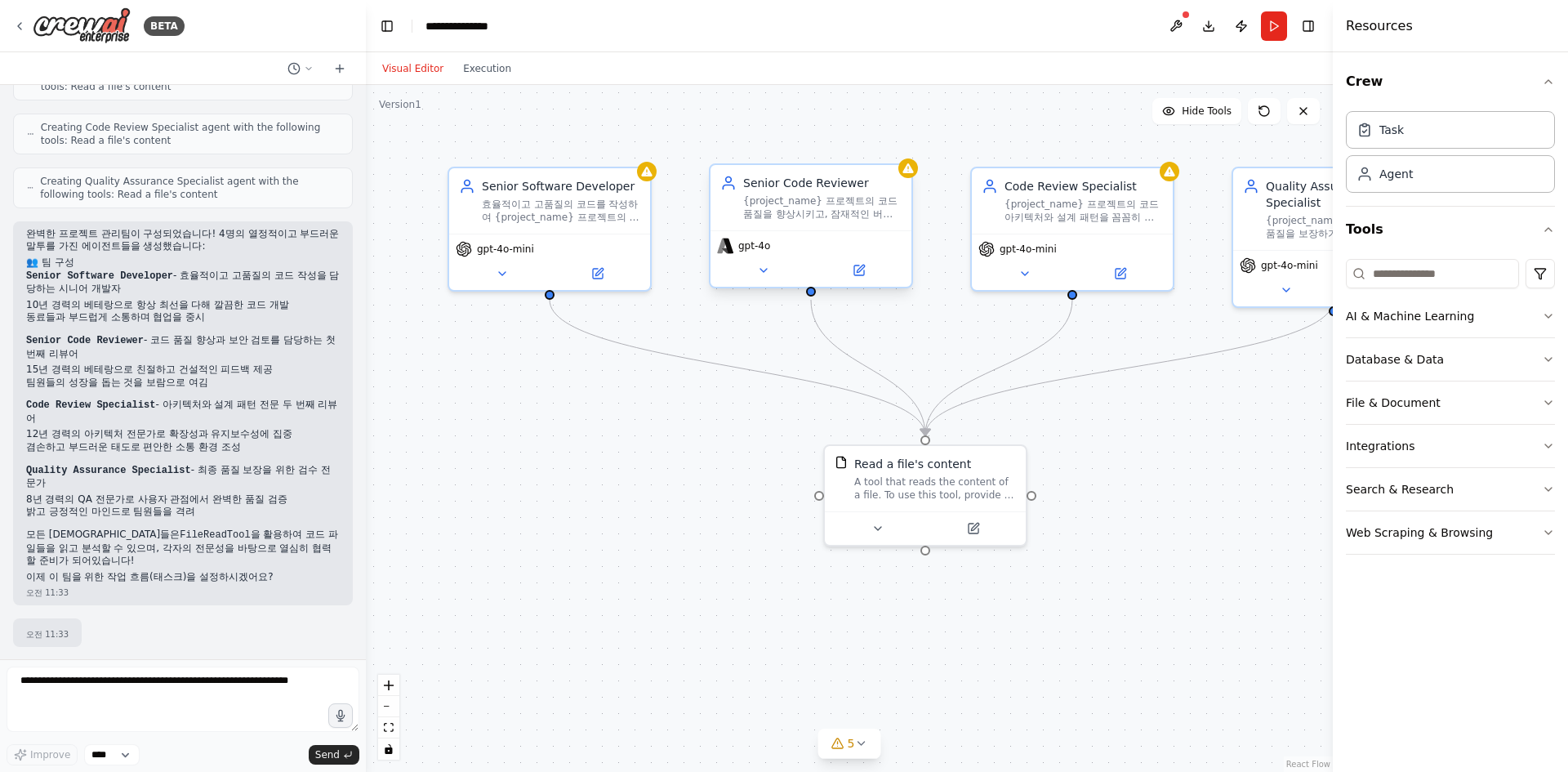
click at [757, 249] on span "gpt-4o" at bounding box center [754, 246] width 32 height 13
click at [766, 269] on icon at bounding box center [764, 271] width 7 height 3
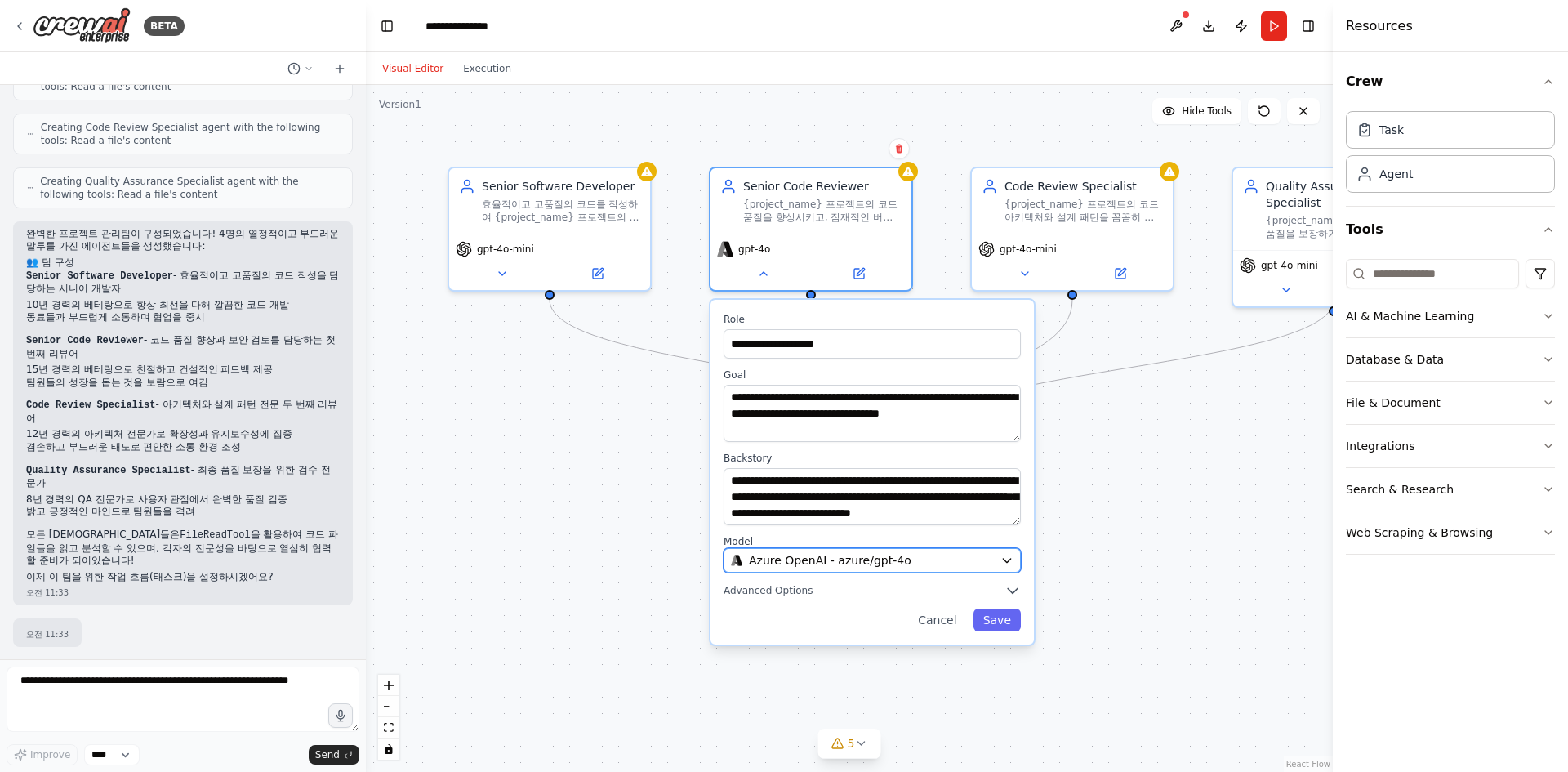
click at [848, 562] on span "Azure OpenAI - azure/gpt-4o" at bounding box center [830, 561] width 162 height 17
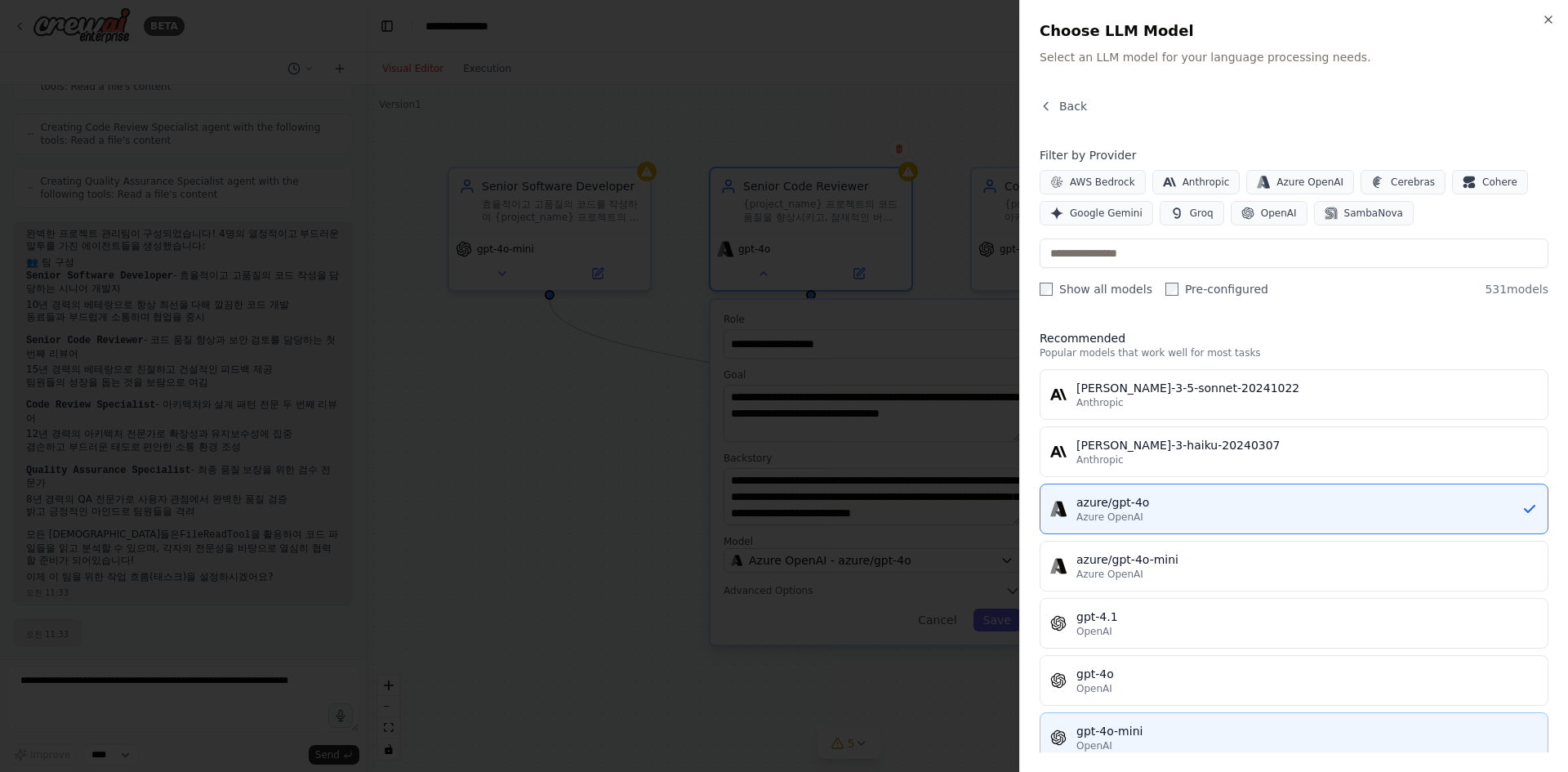
click at [1101, 726] on div "gpt-4o-mini" at bounding box center [1307, 732] width 462 height 17
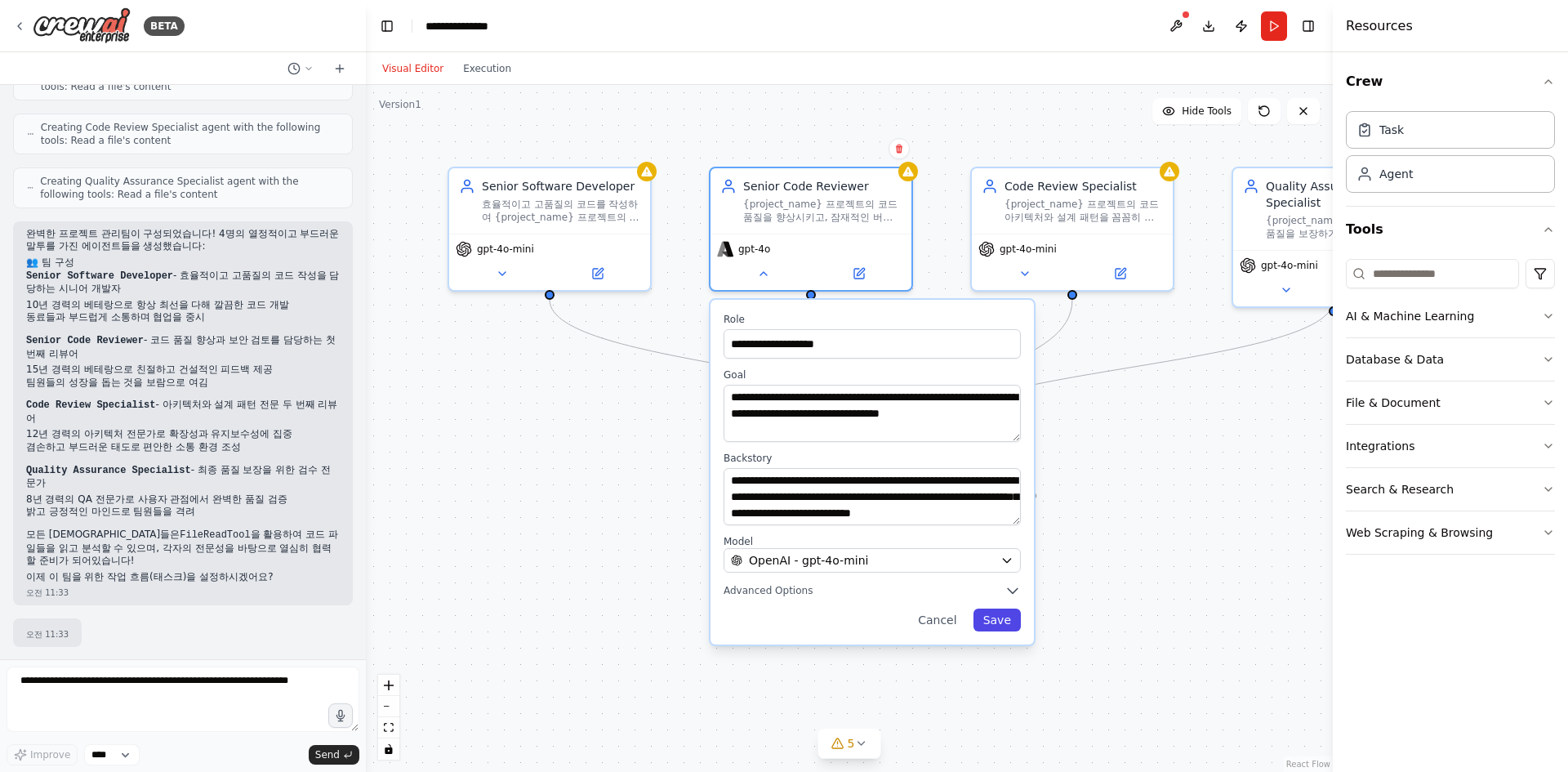
click at [999, 619] on button "Save" at bounding box center [996, 619] width 47 height 23
click at [994, 616] on button "Save" at bounding box center [996, 619] width 47 height 23
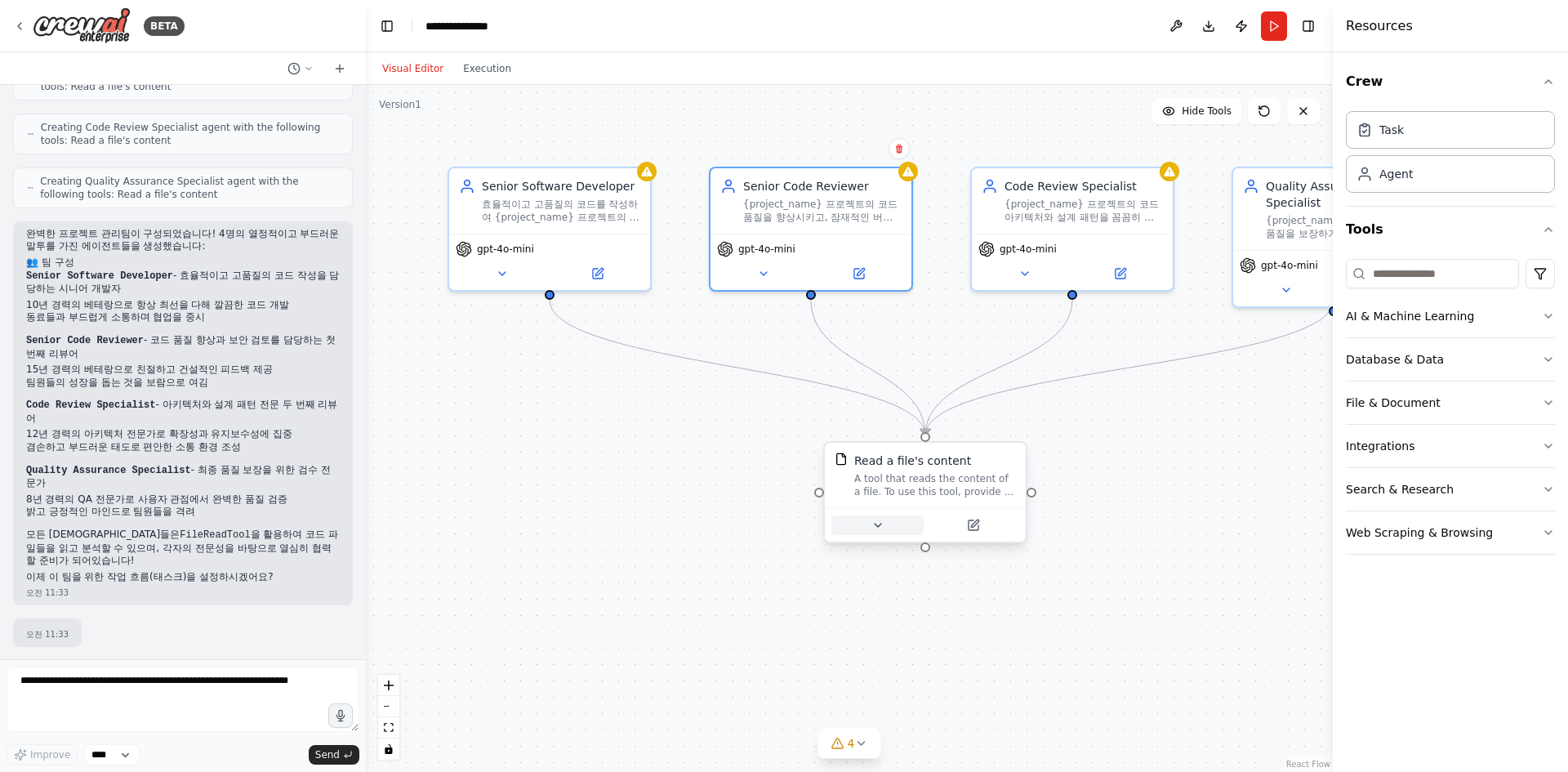
click at [879, 518] on button at bounding box center [877, 526] width 92 height 20
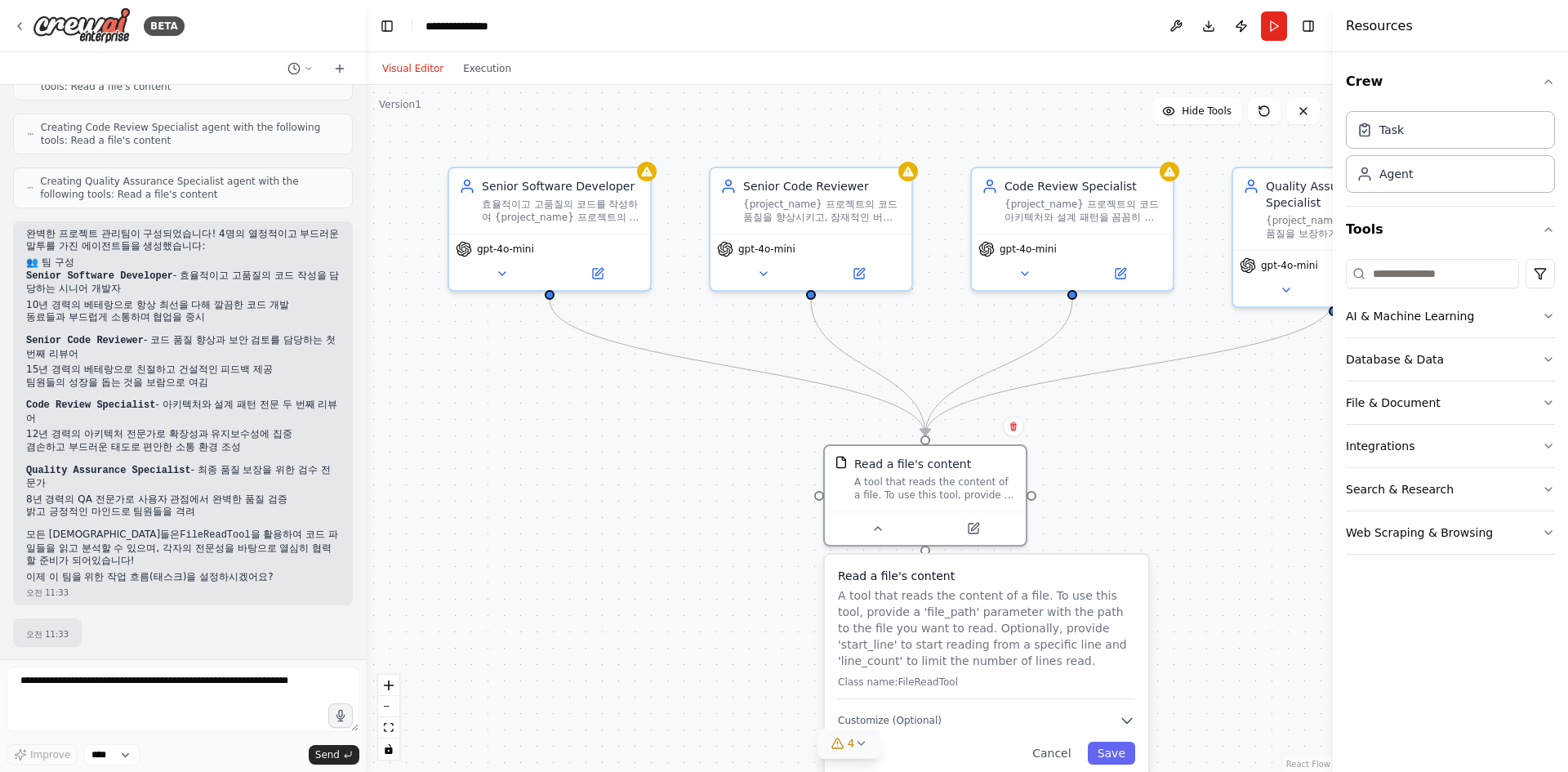
click at [857, 736] on button "4" at bounding box center [849, 744] width 62 height 30
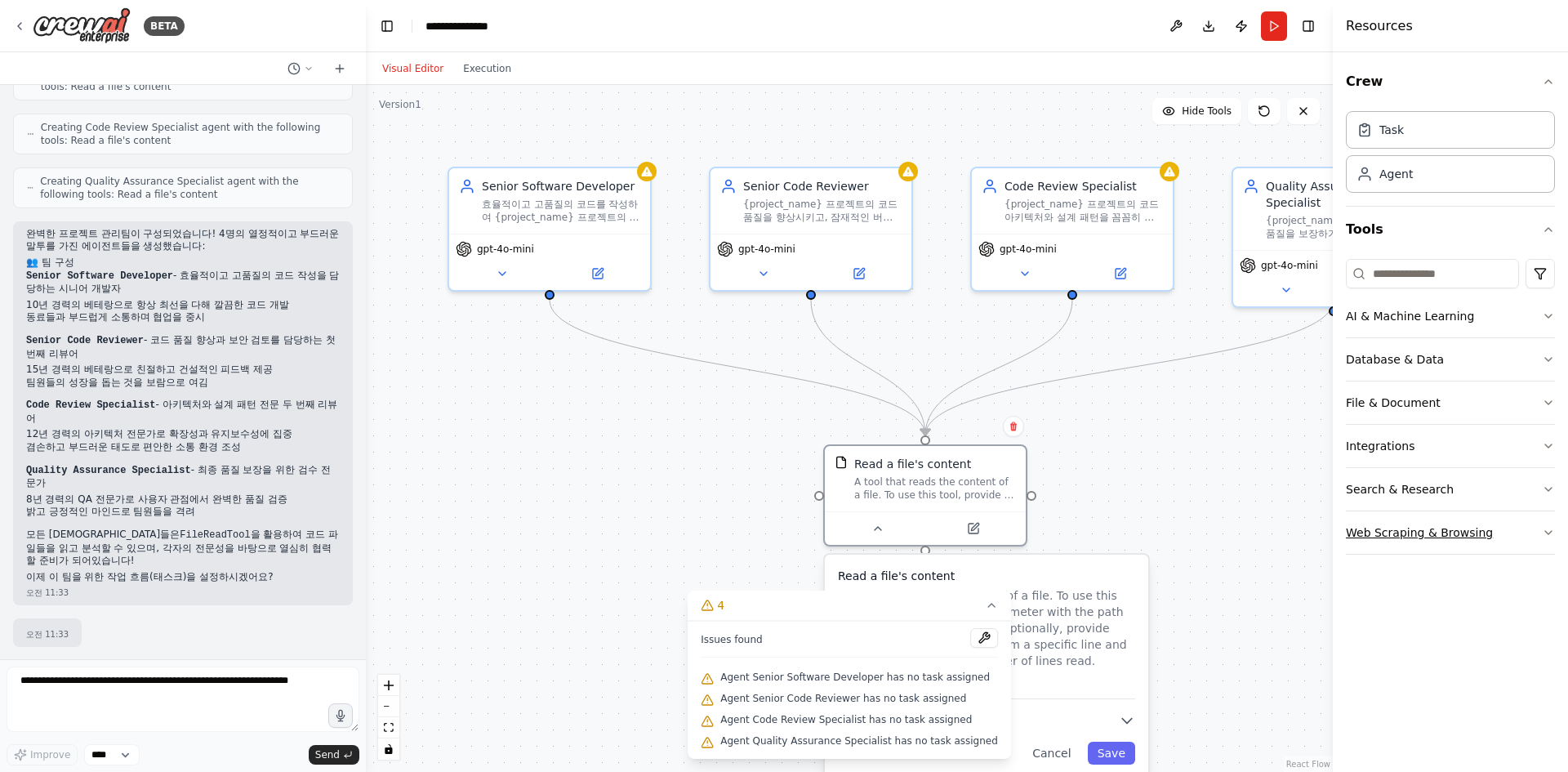
click at [1346, 549] on button "Web Scraping & Browsing" at bounding box center [1450, 533] width 209 height 43
